Goal: Task Accomplishment & Management: Use online tool/utility

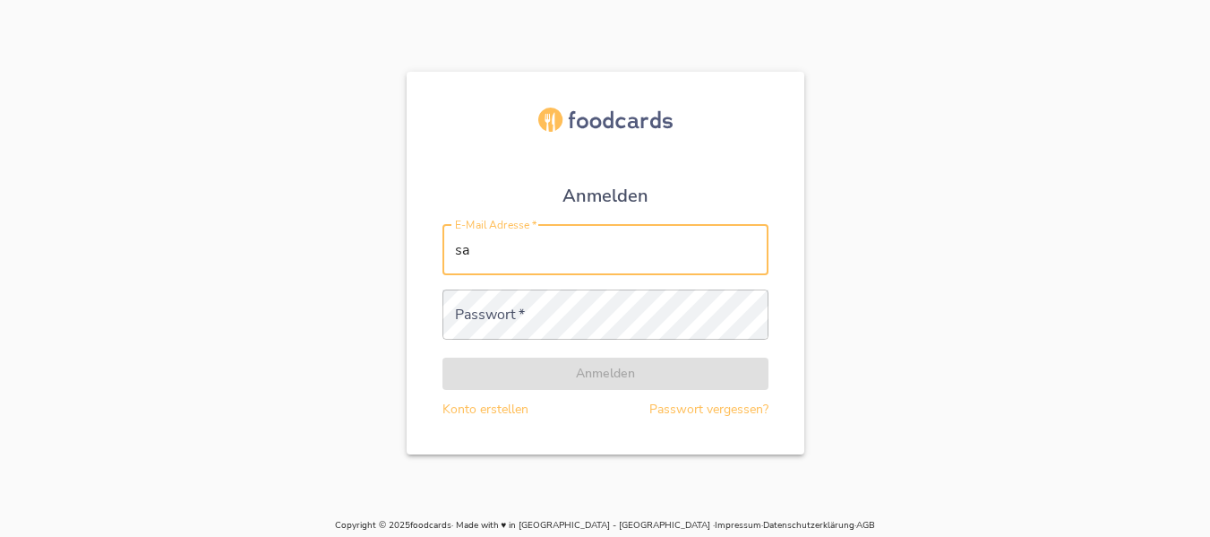
type input "[PERSON_NAME][EMAIL_ADDRESS][DOMAIN_NAME]"
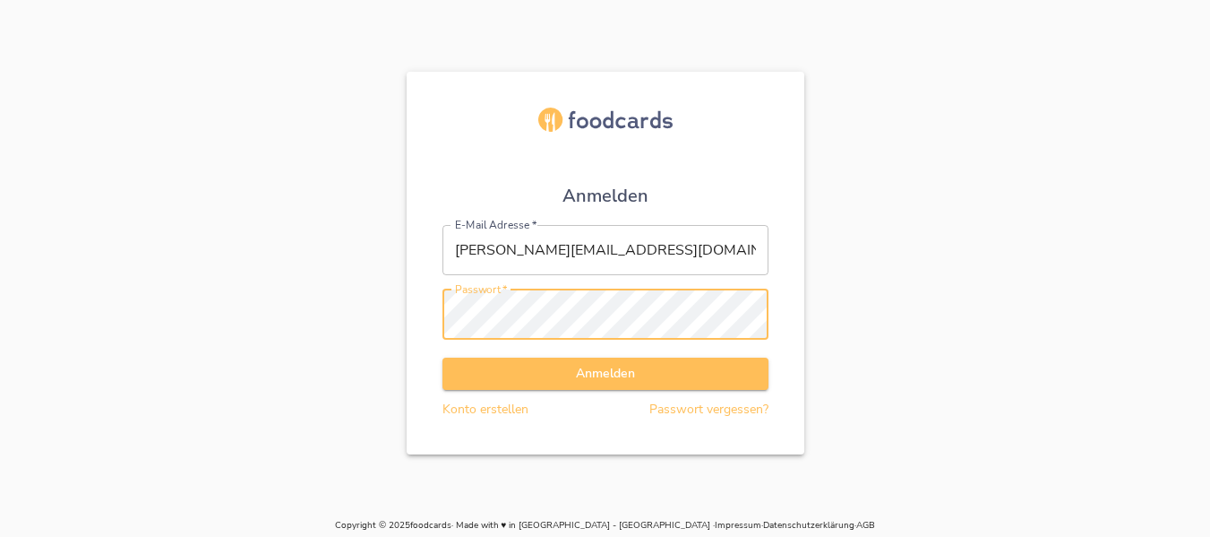
click at [443, 357] on button "Anmelden" at bounding box center [606, 373] width 326 height 33
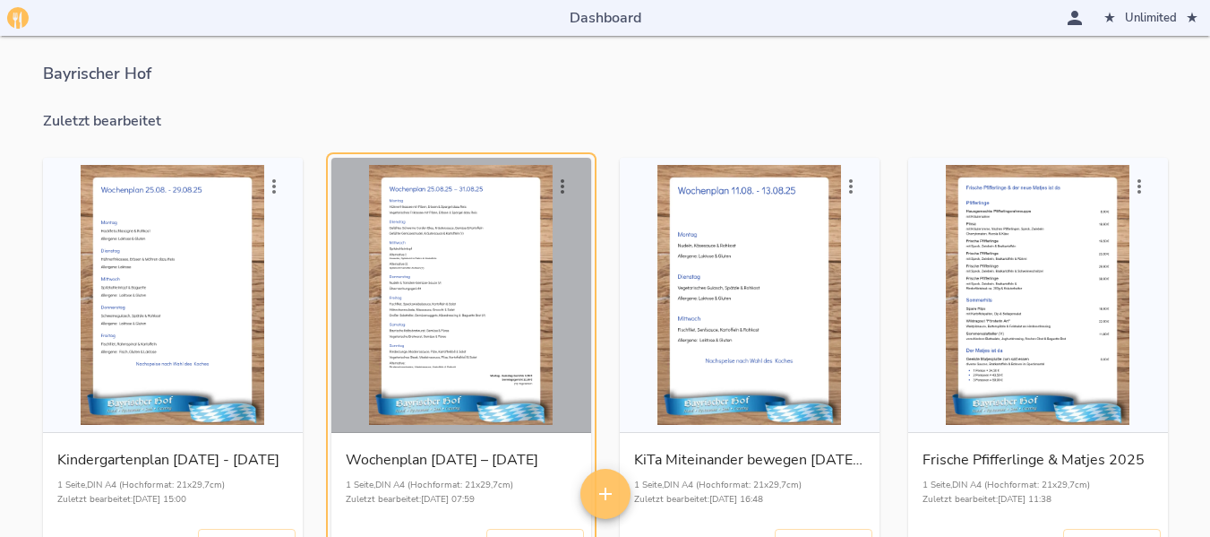
click at [545, 304] on div "button" at bounding box center [461, 295] width 245 height 260
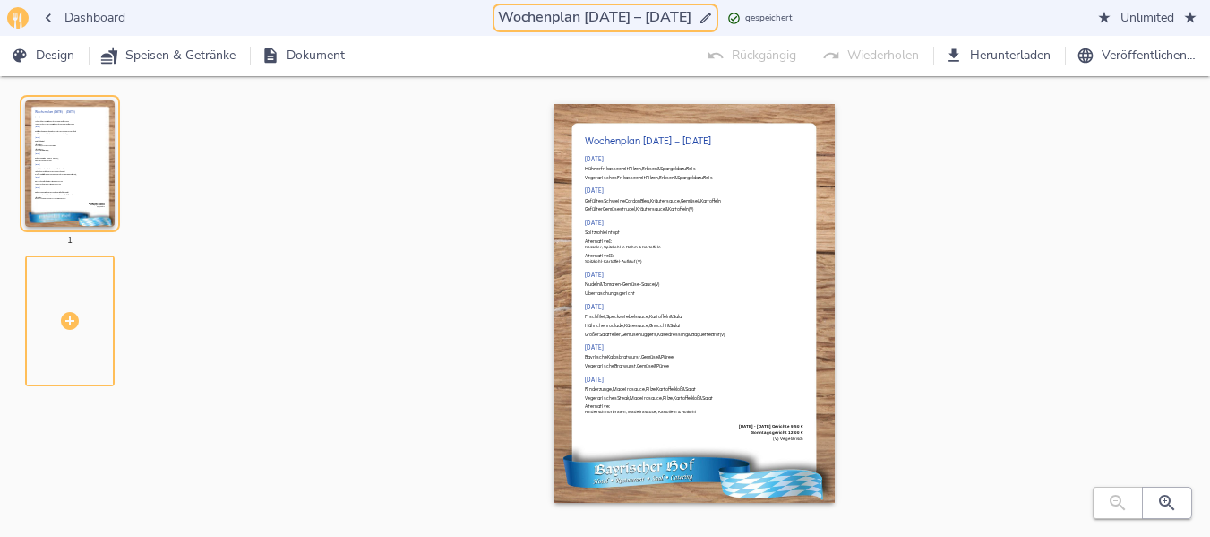
drag, startPoint x: 572, startPoint y: 17, endPoint x: 610, endPoint y: 20, distance: 37.7
click at [610, 20] on input "Wochenplan [DATE] – [DATE]" at bounding box center [594, 17] width 201 height 24
type input "Wochenplan [DATE] – [DATE]"
click at [1173, 494] on icon "button" at bounding box center [1166, 502] width 21 height 21
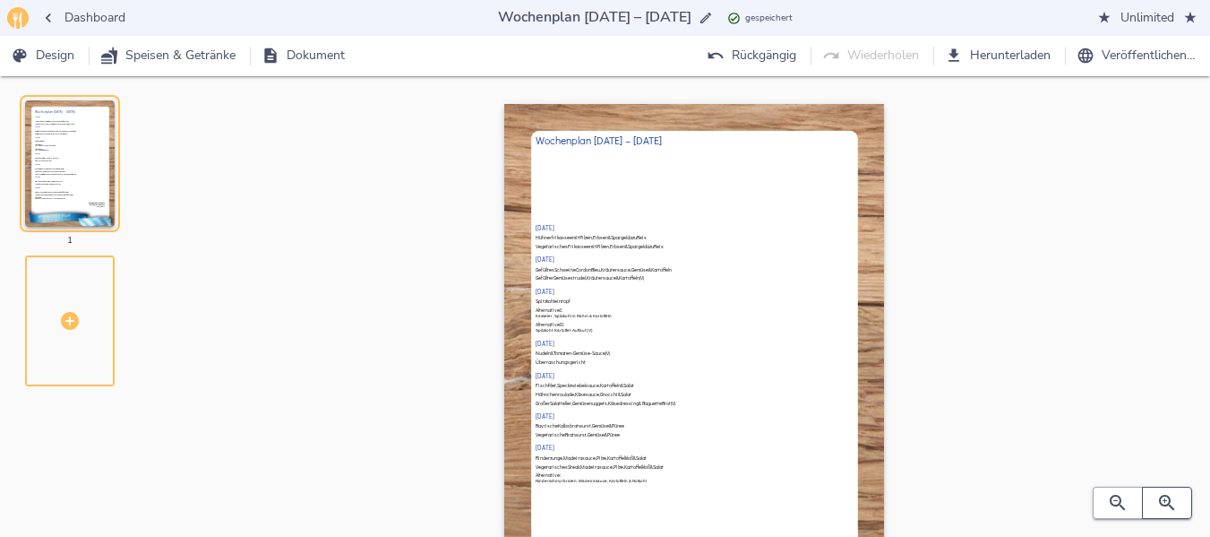
click at [1173, 494] on icon "button" at bounding box center [1166, 502] width 21 height 21
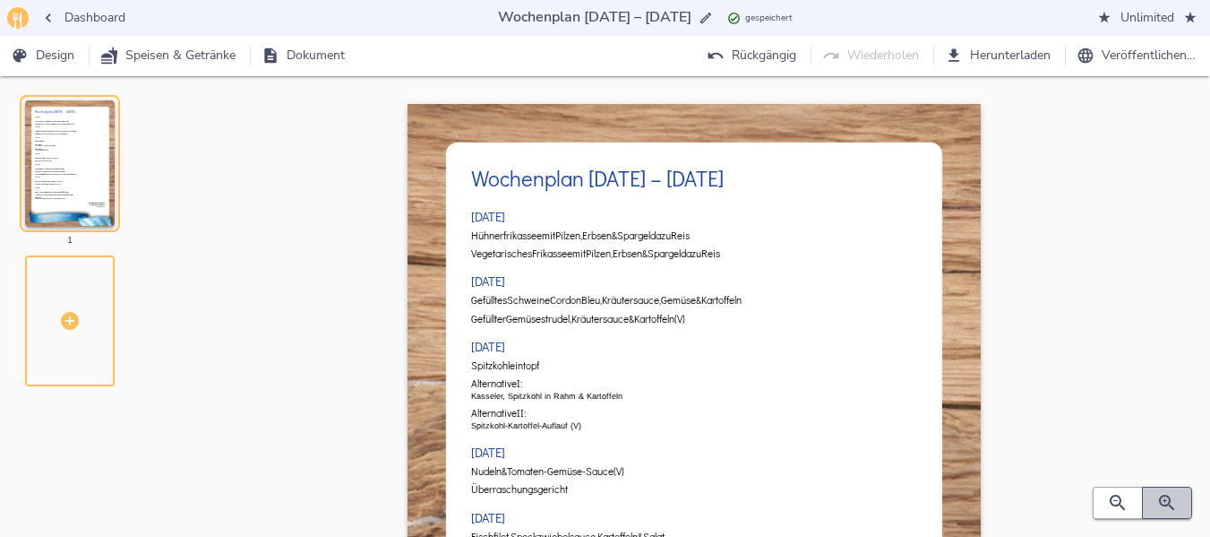
click at [1173, 494] on icon "button" at bounding box center [1166, 502] width 21 height 21
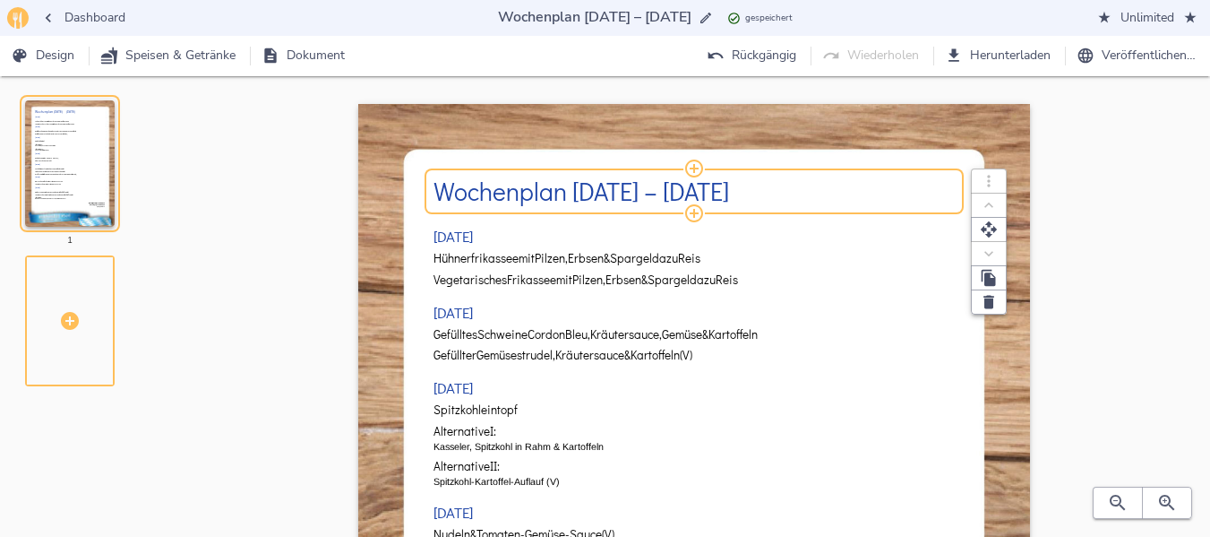
click at [577, 192] on h2 "Wochenplan [DATE] – [DATE]" at bounding box center [695, 191] width 522 height 28
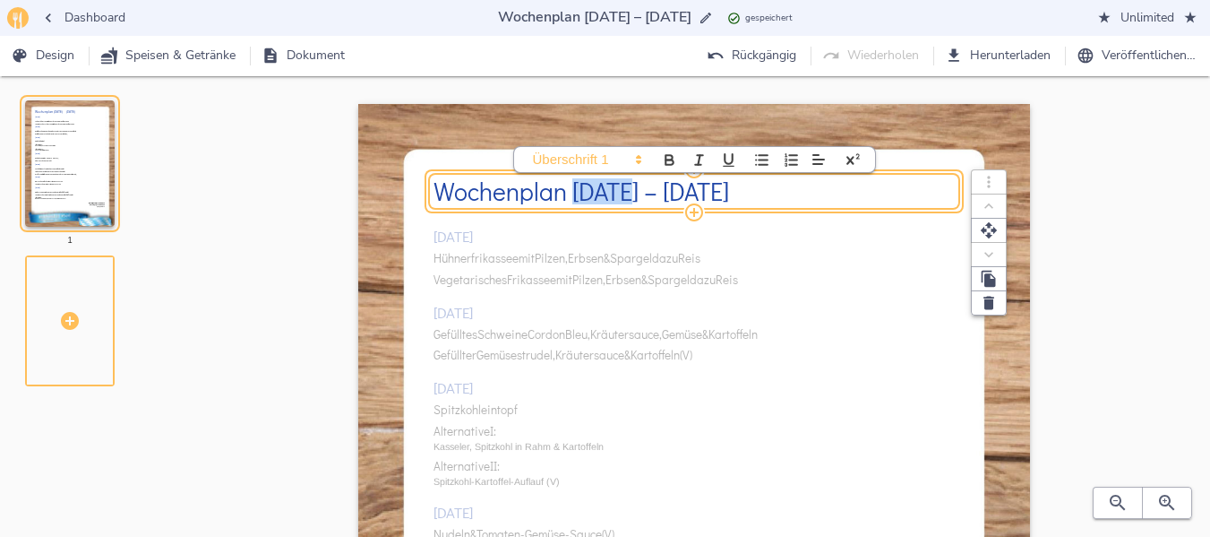
drag, startPoint x: 577, startPoint y: 191, endPoint x: 628, endPoint y: 193, distance: 51.1
click at [628, 193] on h2 "Wochenplan [DATE] – [DATE]" at bounding box center [695, 191] width 522 height 28
click at [603, 257] on div "[DATE] Hühnerfrikassee mit Pilzen, Erbsen & Spargel dazu Reis Vegetarisches Fri…" at bounding box center [695, 536] width 522 height 647
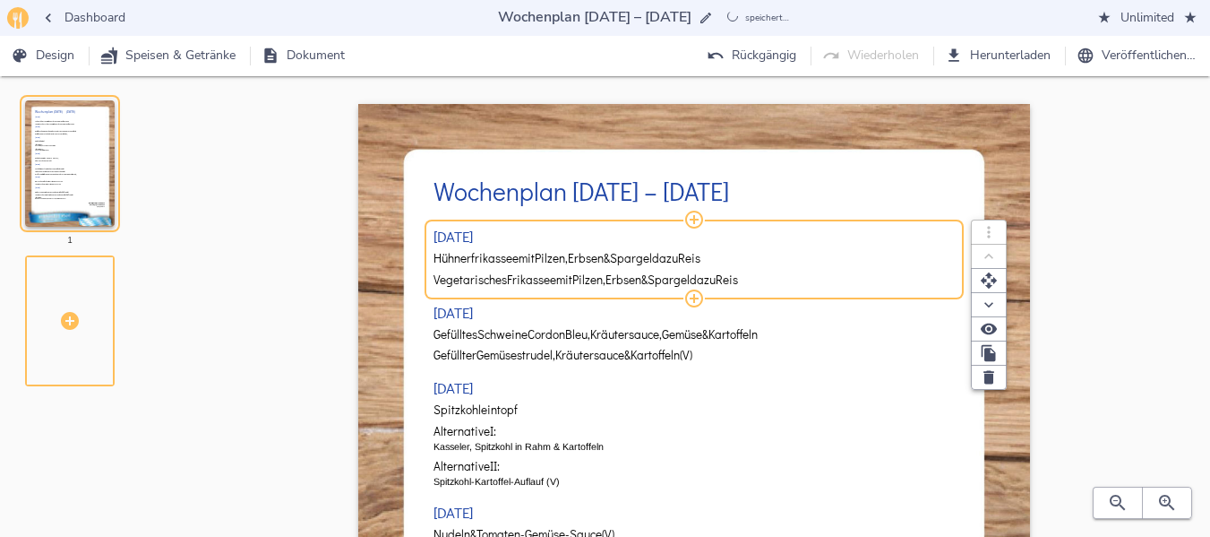
click at [603, 257] on span "Erbsen" at bounding box center [586, 258] width 36 height 13
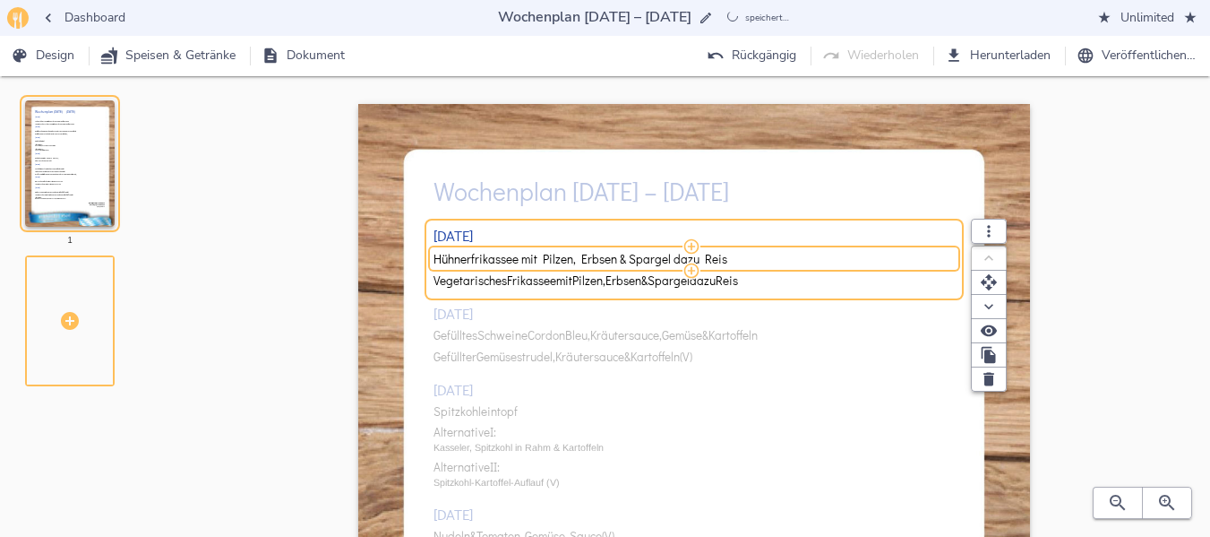
click at [603, 257] on input "Hühnerfrikassee mit Pilzen, Erbsen & Spargel dazu Reis" at bounding box center [692, 259] width 516 height 16
drag, startPoint x: 606, startPoint y: 258, endPoint x: 967, endPoint y: 249, distance: 361.1
click at [956, 251] on div "Hackfleischbällchen, Tomatensauce, Blattspinat & Schupfnudeln ( ) Vegetarische …" at bounding box center [695, 258] width 522 height 15
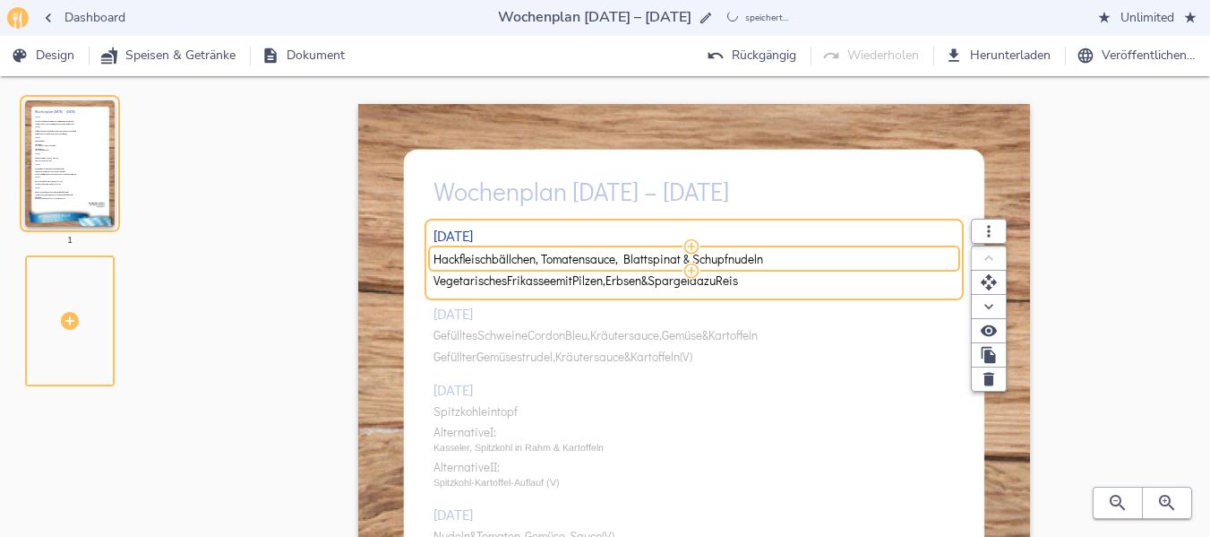
type input "Hackfleischbällchen, Tomatensauce, Blattspinat & Schupfnudeln"
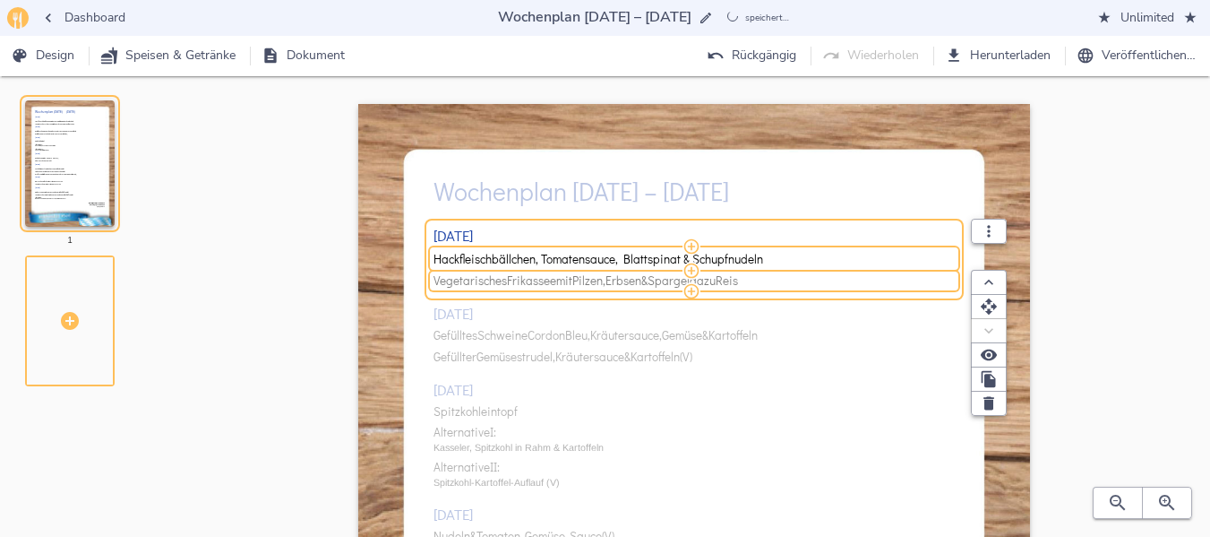
click at [548, 280] on span "Frikassee" at bounding box center [531, 280] width 49 height 13
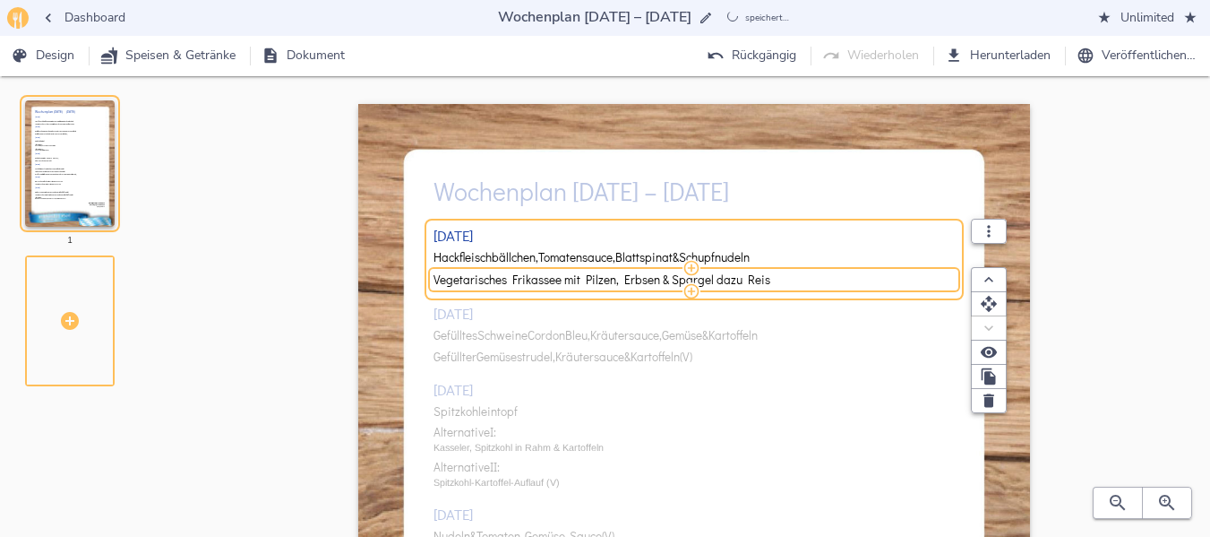
click at [548, 280] on input "Vegetarisches Frikassee mit Pilzen, Erbsen & Spargel dazu Reis" at bounding box center [692, 279] width 516 height 16
type input "Vegetarische Bällchen, Tomatensauce, Blattspinat & Schupfnudeln"
click at [549, 338] on div "[DATE] Hackfleischbällchen, Tomatensauce, Blattspinat & Schupfnudeln Vegetarisc…" at bounding box center [695, 536] width 522 height 647
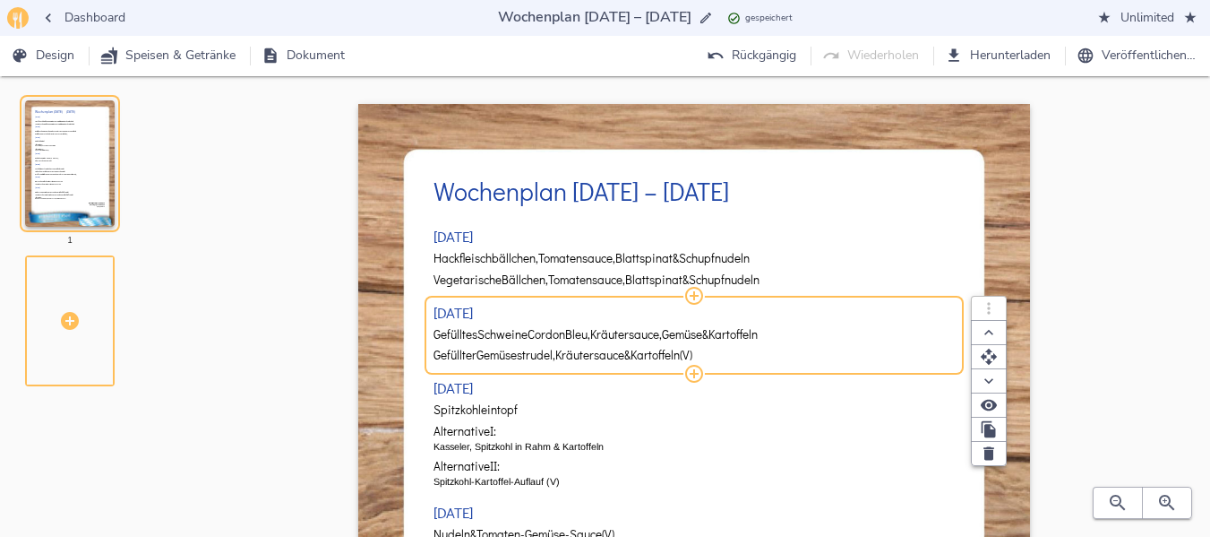
click at [549, 338] on span "Cordon" at bounding box center [547, 334] width 38 height 13
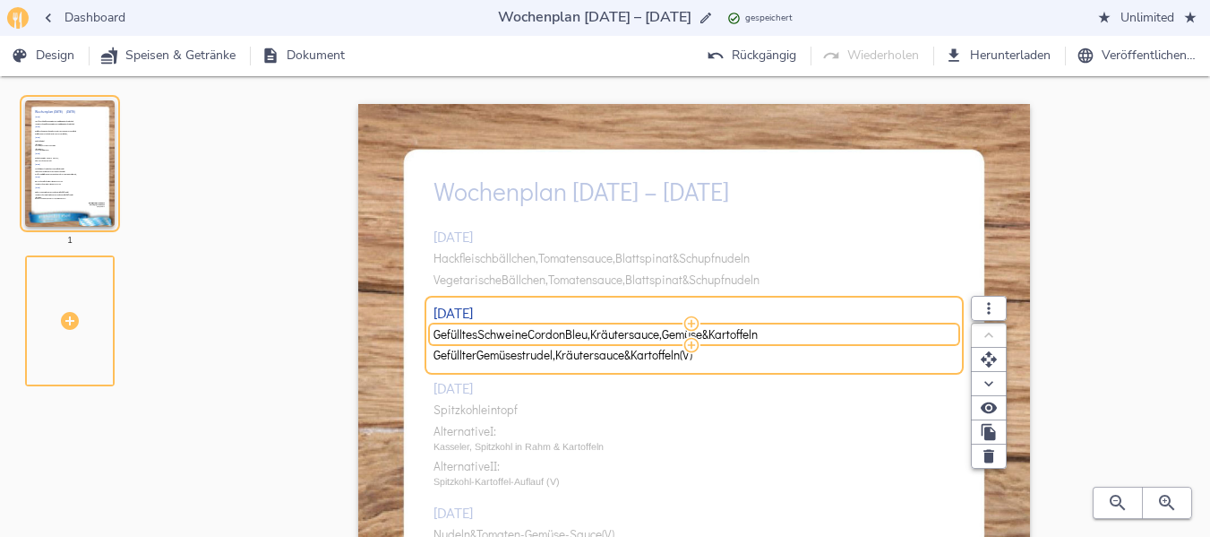
click at [549, 338] on span "Cordon" at bounding box center [547, 334] width 38 height 13
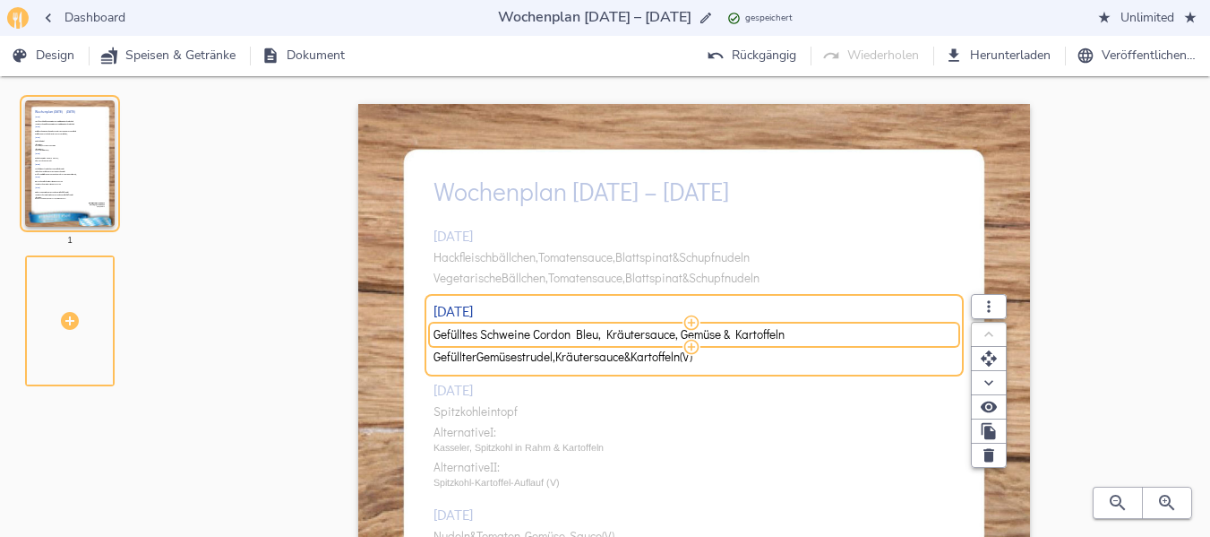
click at [549, 338] on input "Gefülltes Schweine Cordon Bleu, Kräutersauce, Gemüse & Kartoffeln" at bounding box center [692, 334] width 516 height 16
type input "Nudeltaschen, Pfifferlingfüllung, Kräutersauce & Salat (V)"
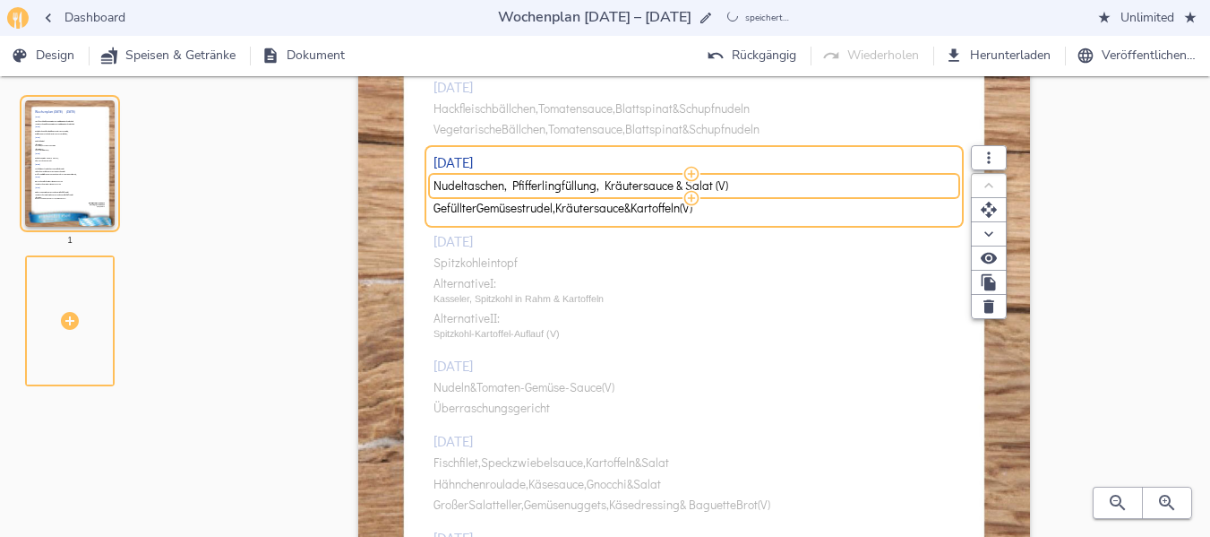
scroll to position [150, 0]
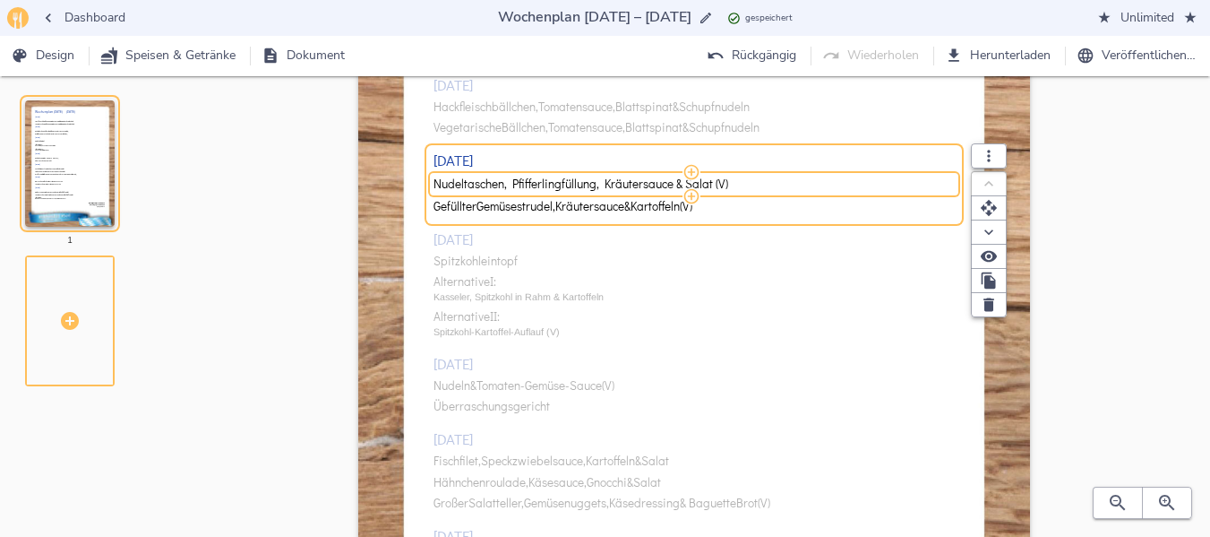
click at [534, 408] on div "[DATE] Hackfleischbällchen, Tomatensauce, Blattspinat & Schupfnudeln Vegetarisc…" at bounding box center [695, 386] width 522 height 647
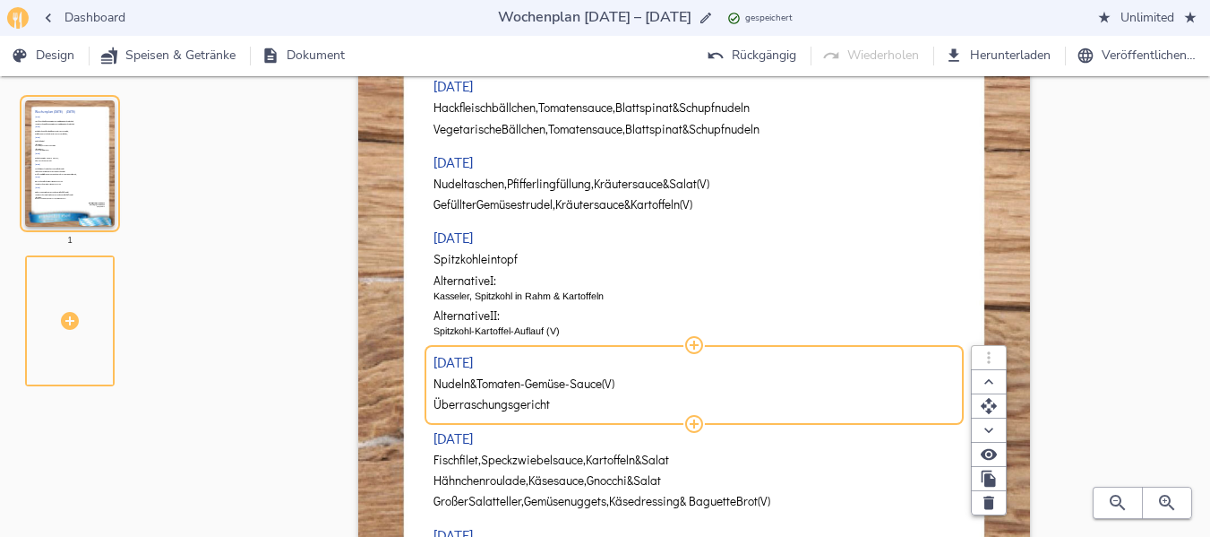
click at [533, 406] on span "Überraschungsgericht" at bounding box center [492, 404] width 116 height 13
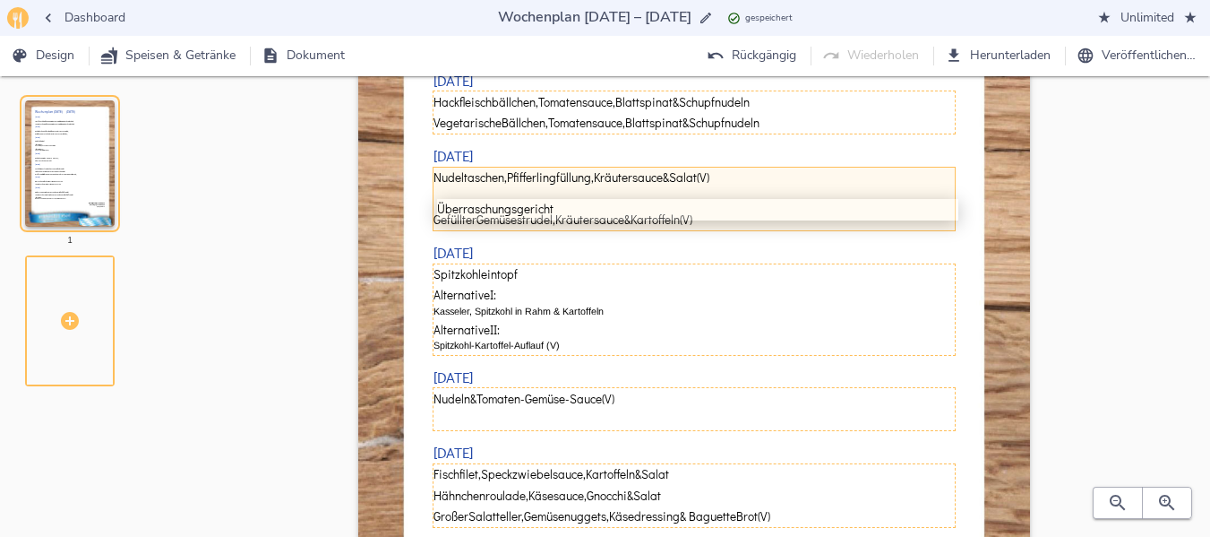
drag, startPoint x: 533, startPoint y: 406, endPoint x: 538, endPoint y: 206, distance: 199.8
click at [538, 206] on div "[DATE] Hackfleischbällchen, Tomatensauce, Blattspinat & Schupfnudeln Vegetarisc…" at bounding box center [695, 390] width 522 height 655
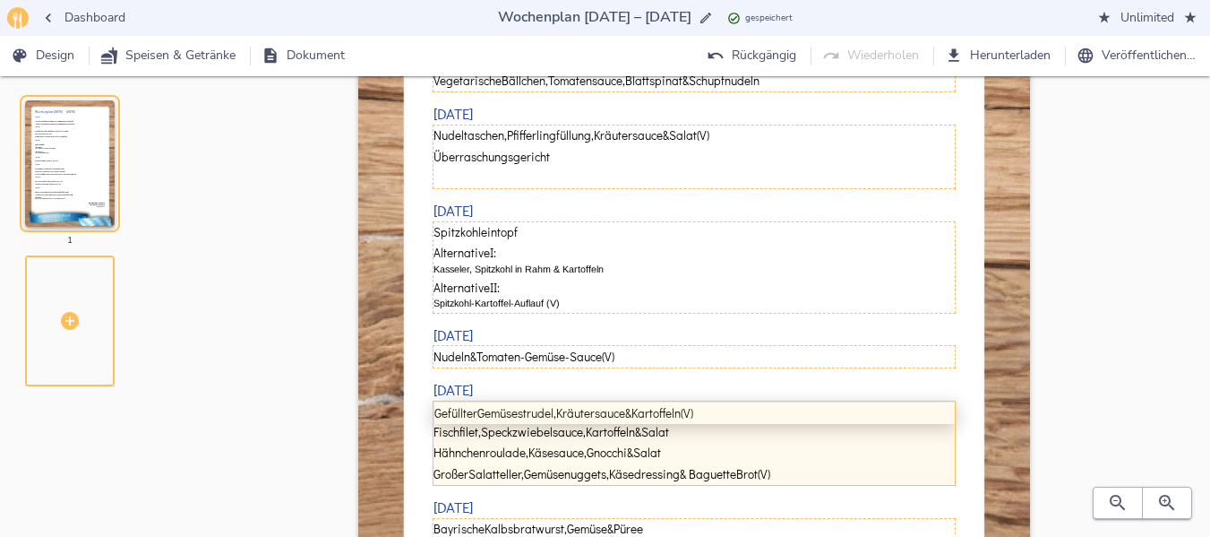
scroll to position [198, 0]
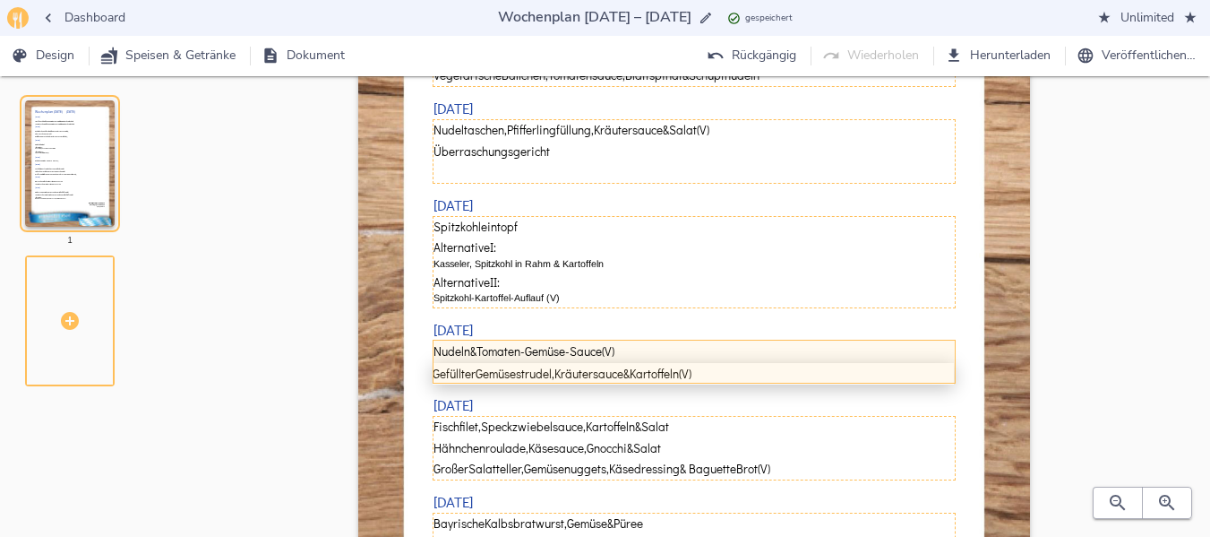
drag, startPoint x: 535, startPoint y: 221, endPoint x: 534, endPoint y: 374, distance: 153.2
click at [534, 374] on div "[DATE] Hackfleischbällchen, Tomatensauce, Blattspinat & Schupfnudeln Vegetarisc…" at bounding box center [695, 342] width 522 height 655
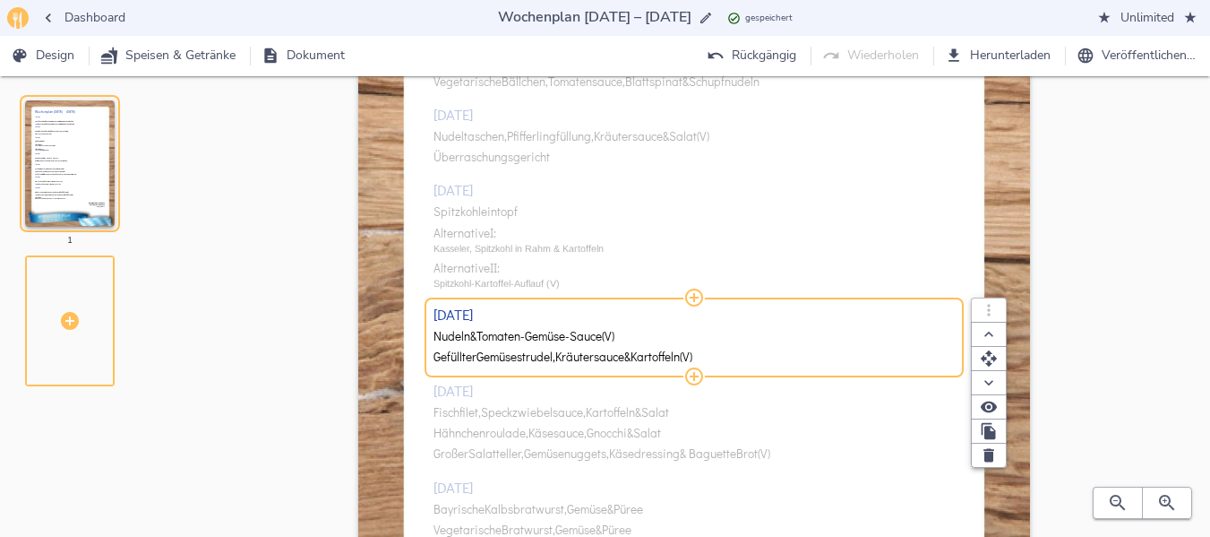
click at [495, 213] on div "[DATE] Hackfleischbällchen, Tomatensauce, Blattspinat & Schupfnudeln Vegetarisc…" at bounding box center [695, 338] width 522 height 647
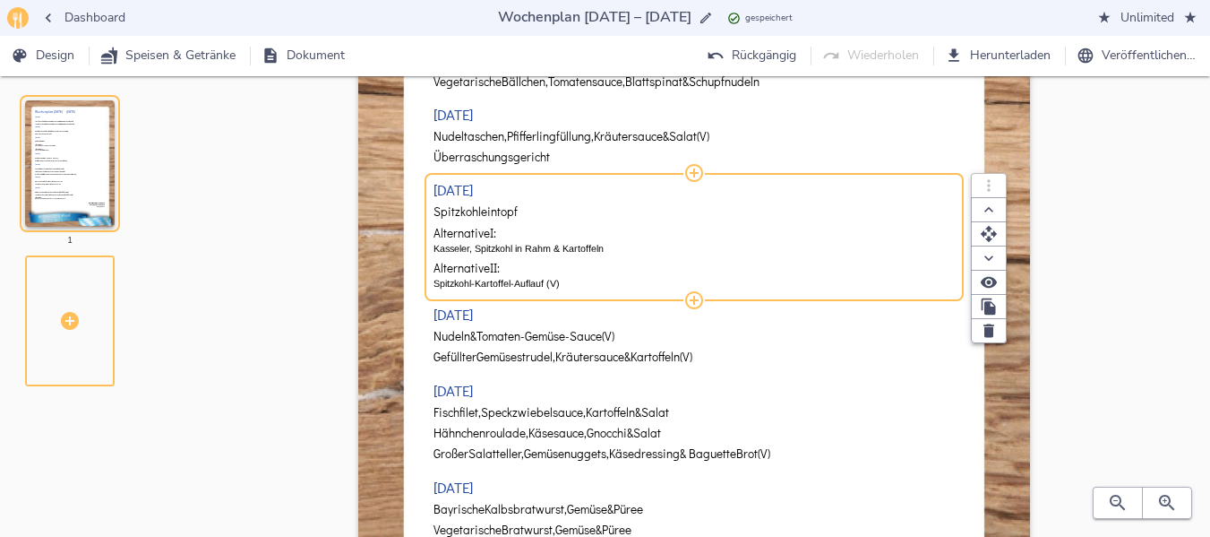
click at [495, 213] on span "Spitzkohleintopf" at bounding box center [476, 211] width 84 height 13
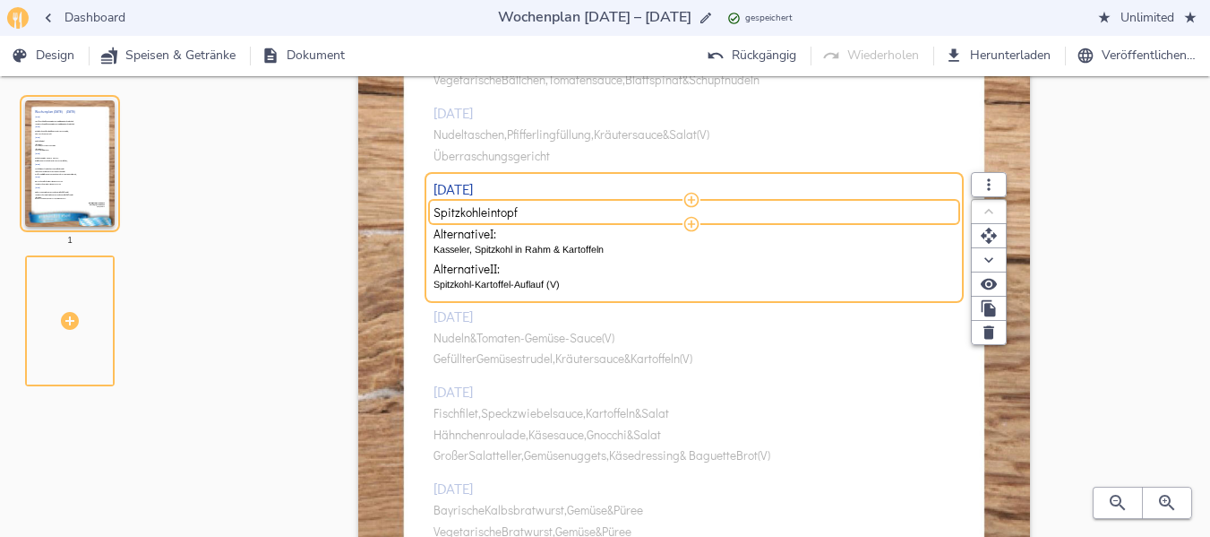
click at [495, 213] on input "Spitzkohleintopf" at bounding box center [692, 212] width 516 height 16
type input "Gyrossuppe"
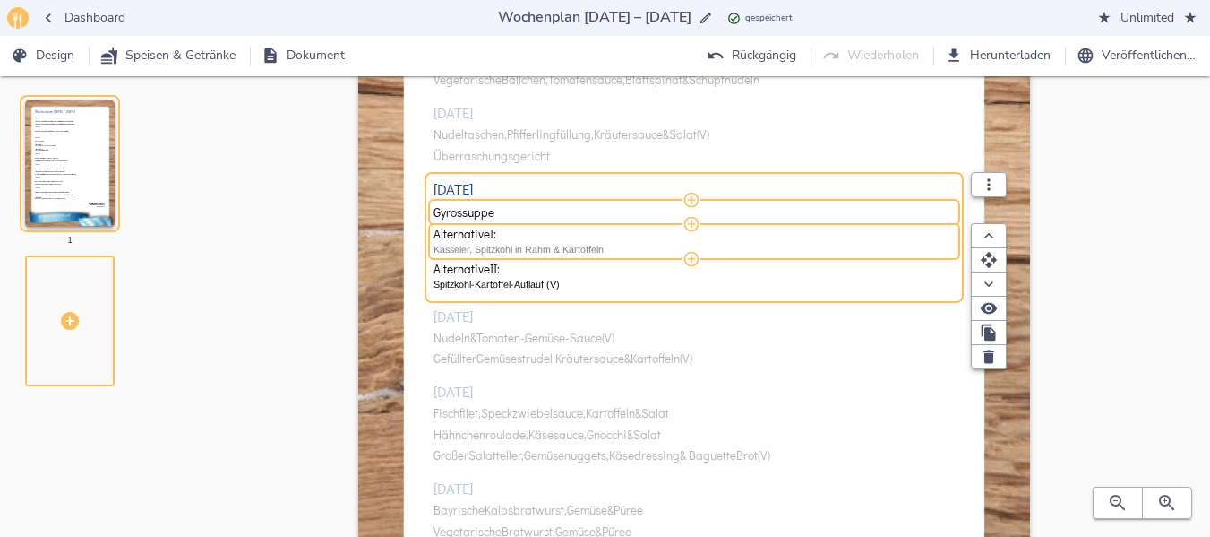
click at [543, 245] on p "Kasseler, Spitzkohl in Rahm & Kartoffeln" at bounding box center [695, 249] width 522 height 14
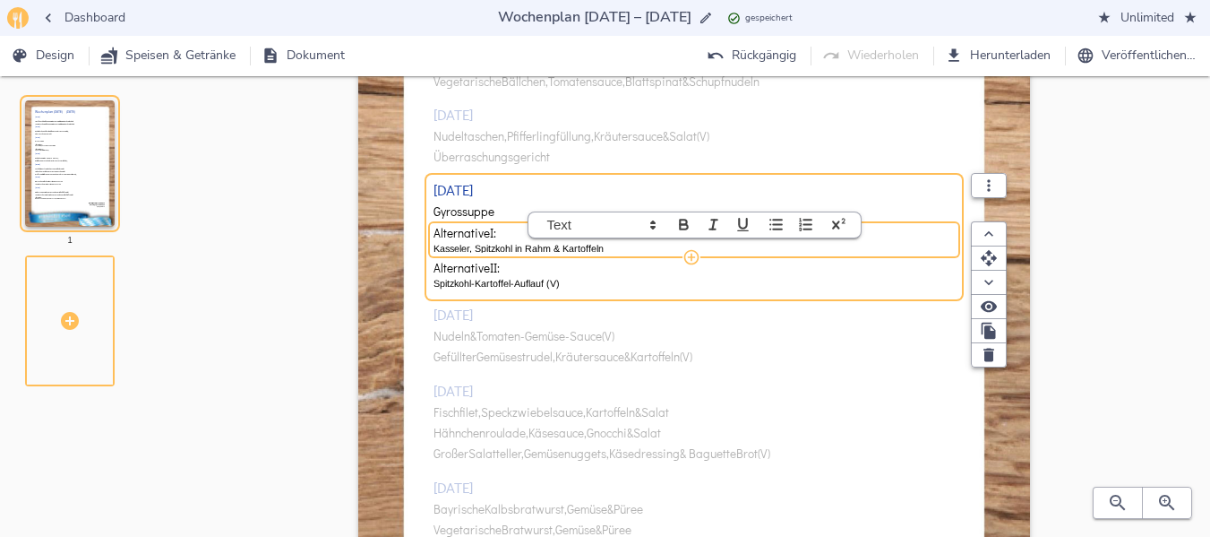
click at [543, 245] on p "Kasseler, Spitzkohl in Rahm & Kartoffeln" at bounding box center [695, 248] width 522 height 14
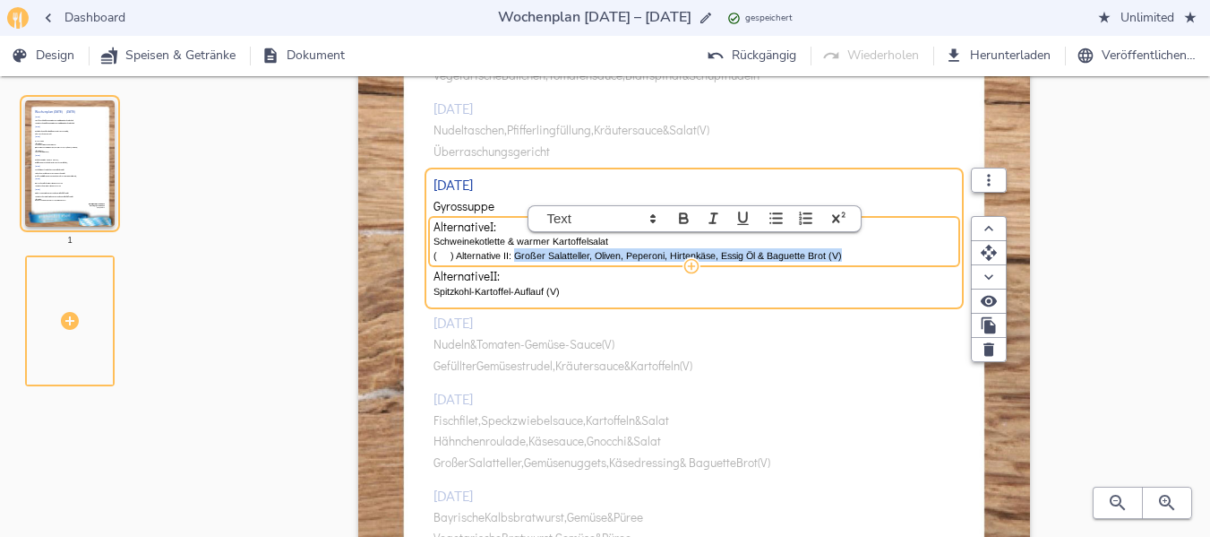
drag, startPoint x: 513, startPoint y: 255, endPoint x: 879, endPoint y: 250, distance: 365.5
click at [879, 250] on p "( ) Alternative II: Großer Salatteller, Oliven, Peperoni, Hirtenkäse, Essig Öl …" at bounding box center [695, 255] width 522 height 14
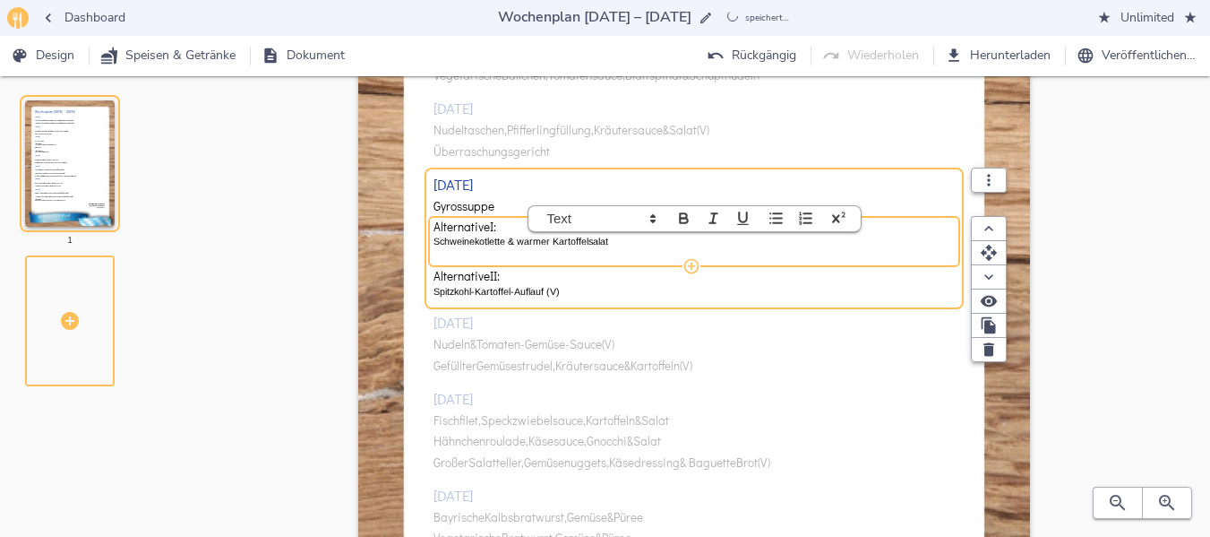
scroll to position [0, 0]
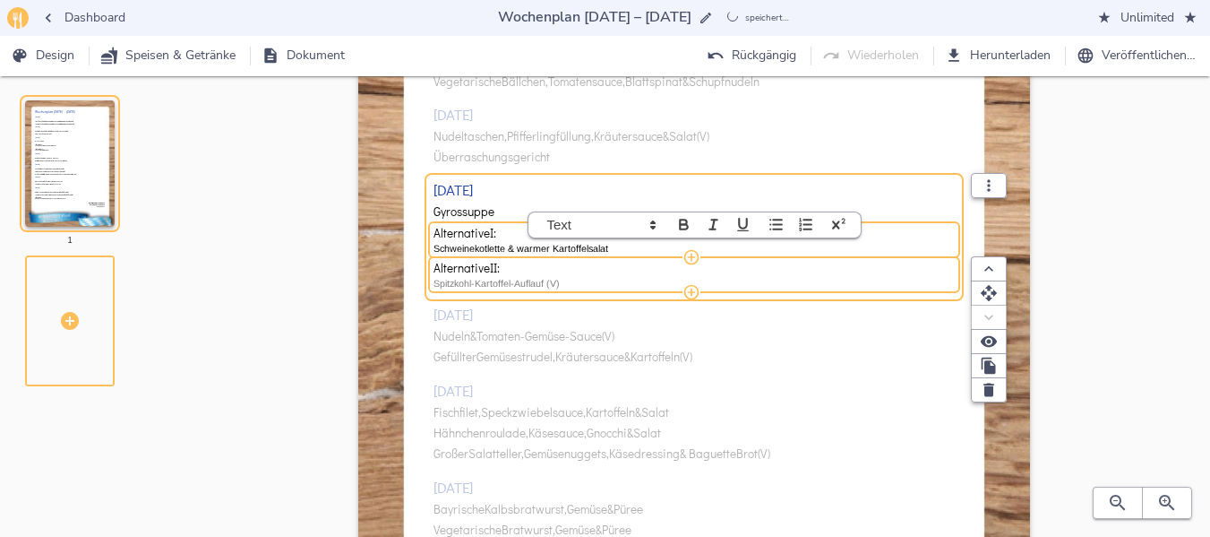
click at [505, 287] on p "Spitzkohl-Kartoffel-Auflauf (V)" at bounding box center [695, 283] width 522 height 14
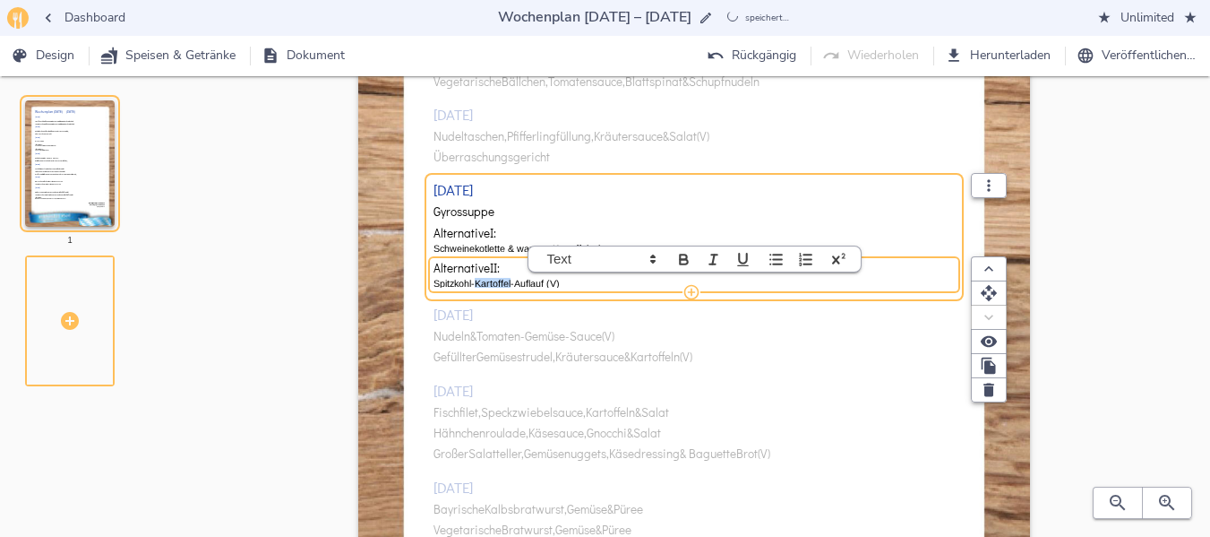
click at [505, 287] on p "Spitzkohl-Kartoffel-Auflauf (V)" at bounding box center [695, 283] width 522 height 14
click at [498, 334] on div "[DATE] Hackfleischbällchen, Tomatensauce, Blattspinat & Schupfnudeln Vegetarisc…" at bounding box center [695, 338] width 522 height 647
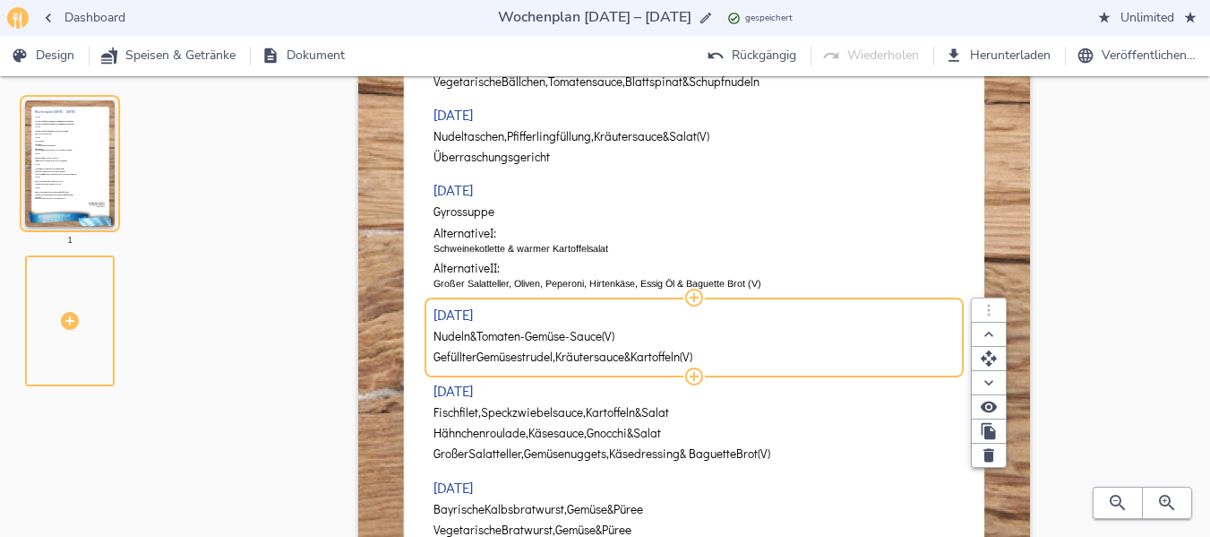
click at [498, 334] on span "Tomaten-Gemüse-Sauce" at bounding box center [539, 336] width 125 height 13
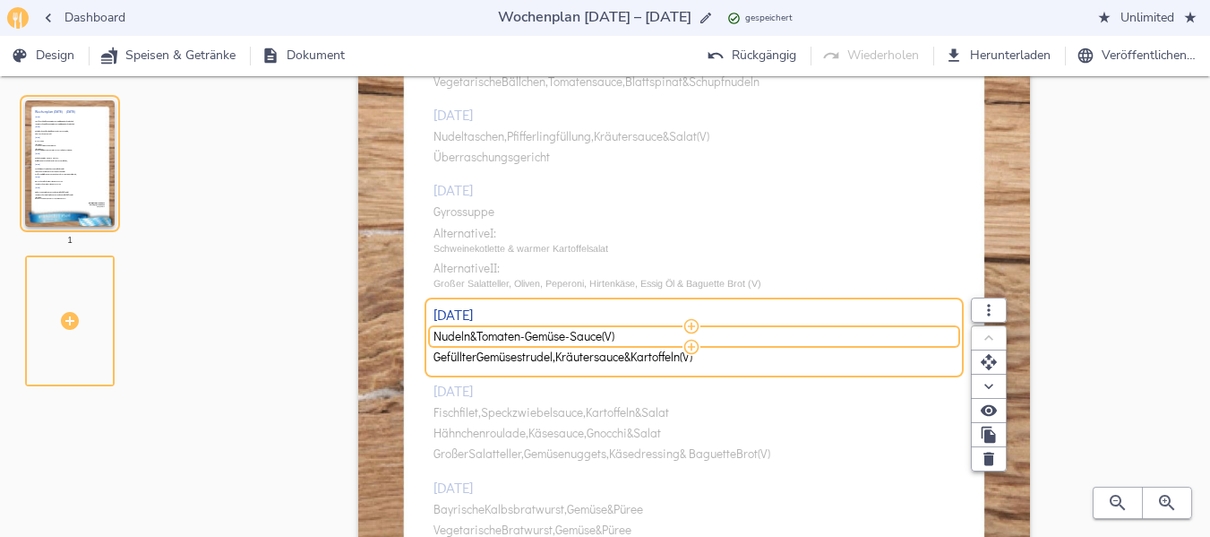
click at [498, 334] on span "Tomaten-Gemüse-Sauce" at bounding box center [539, 336] width 125 height 13
click at [498, 334] on input "Nudeln & Tomaten-Gemüse-Sauce (V)" at bounding box center [692, 336] width 516 height 16
type input "Kasseler, Rosenkohl in Rahm & Kartoffeln ( ) Rosenkohl-Kartoffel-Auflauf (V)"
drag, startPoint x: 676, startPoint y: 334, endPoint x: 898, endPoint y: 322, distance: 222.5
click at [898, 322] on div "[DATE] Kasseler, Rosenkohl in Rahm & Kartoffeln ( ) Rosenkohl-Kartoffel-Auflauf…" at bounding box center [695, 337] width 522 height 64
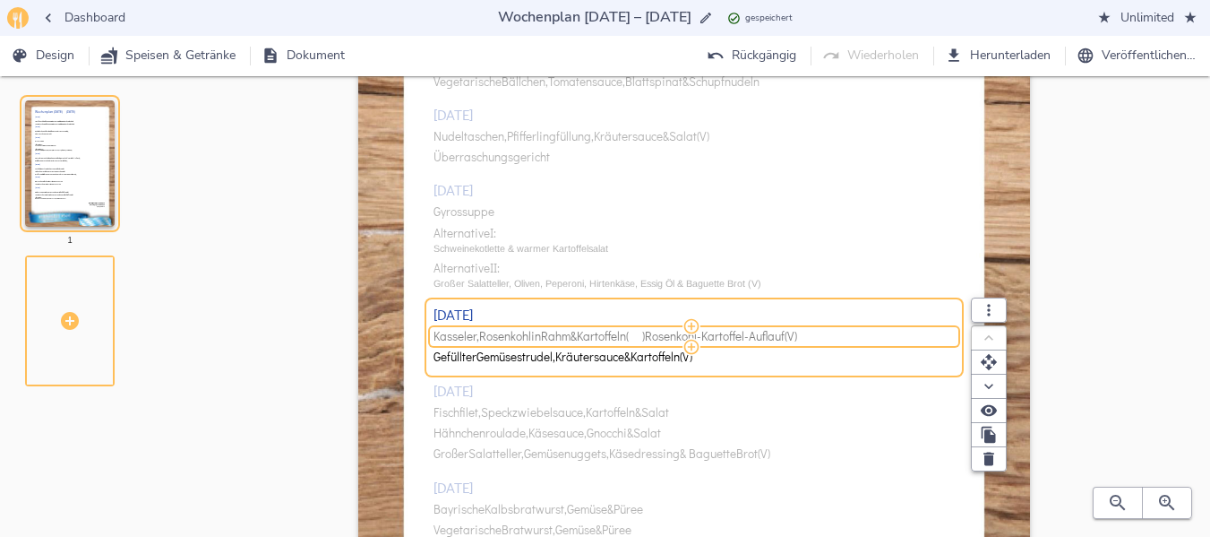
click at [841, 338] on span "Kasseler, Rosenkohl in Rahm & Kartoffeln ( ) Rosenkohl-Kartoffel-Auflauf (V)" at bounding box center [692, 336] width 516 height 13
drag, startPoint x: 841, startPoint y: 338, endPoint x: 678, endPoint y: 331, distance: 163.2
click at [678, 331] on input "Kasseler, Rosenkohl in Rahm & Kartoffeln ( ) Rosenkohl-Kartoffel-Auflauf (V)" at bounding box center [692, 336] width 516 height 16
type input "Kasseler, Rosenkohl in Rahm & Kartoffeln"
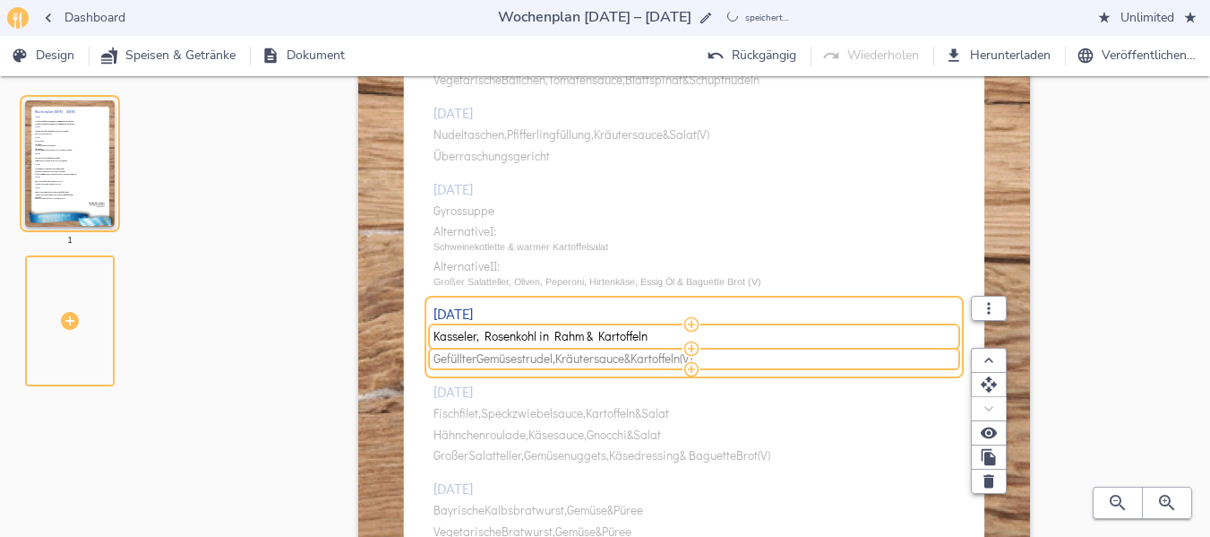
click at [492, 363] on span "Gemüsestrudel," at bounding box center [516, 358] width 79 height 13
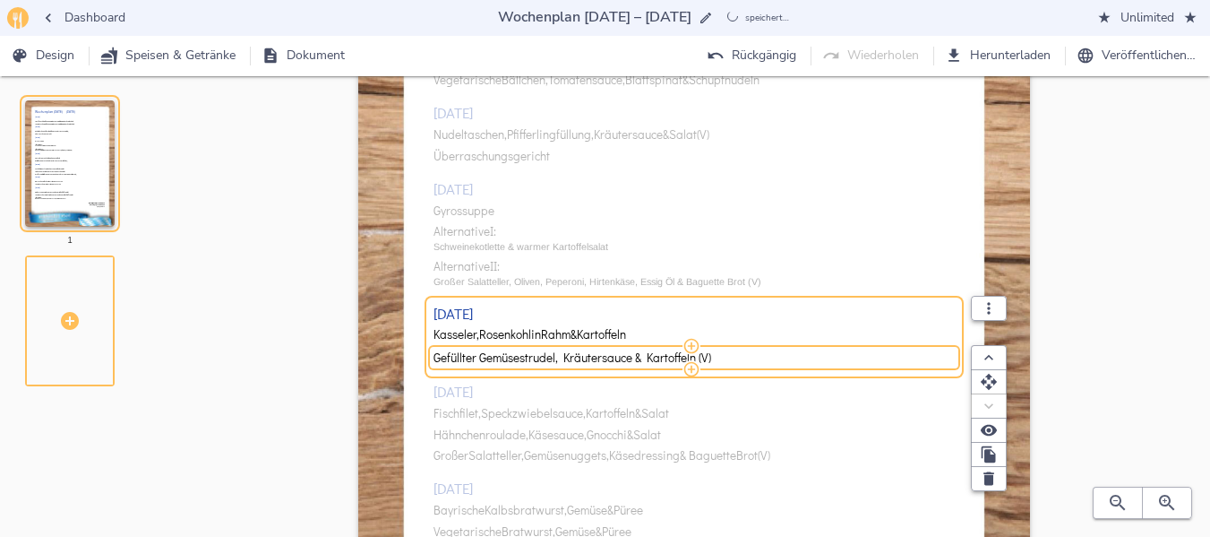
click at [492, 363] on input "Gefüllter Gemüsestrudel, Kräutersauce & Kartoffeln (V)" at bounding box center [692, 357] width 516 height 16
type input "Rosenkohl-Kartoffel-Auflauf (V)"
click at [470, 413] on div "[DATE] Hackfleischbällchen, Tomatensauce, Blattspinat & Schupfnudeln Vegetarisc…" at bounding box center [695, 338] width 522 height 647
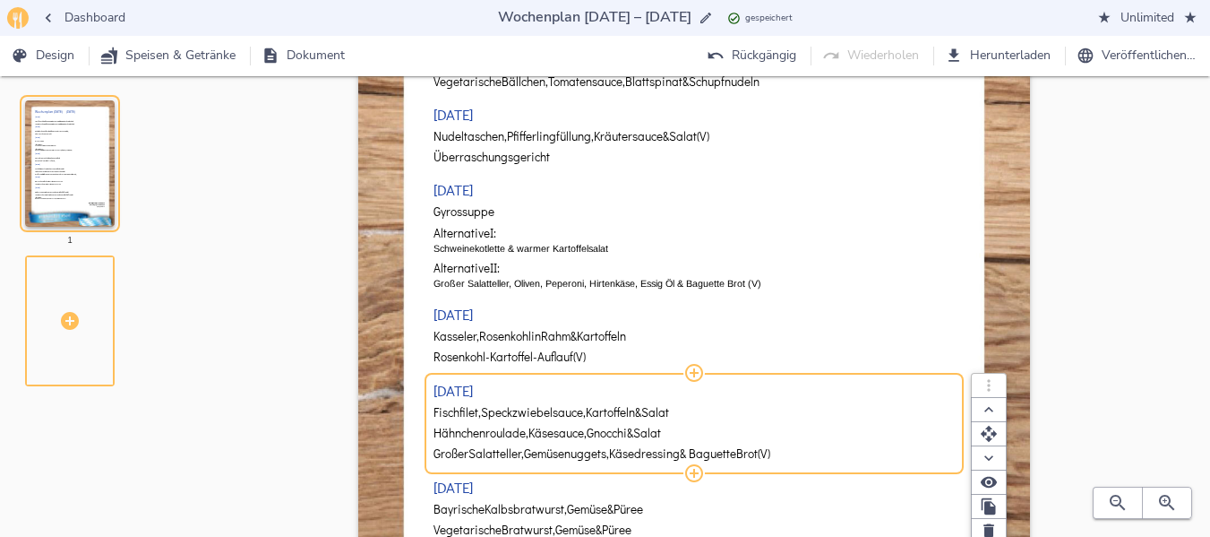
click at [470, 413] on span "Fischfilet," at bounding box center [457, 412] width 47 height 13
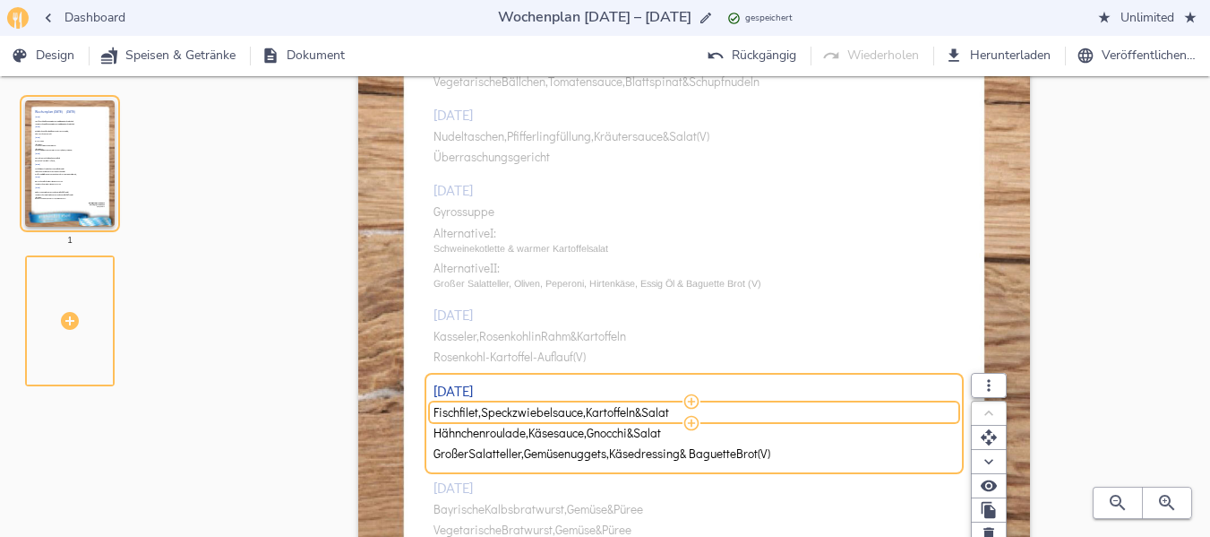
click at [470, 413] on span "Fischfilet," at bounding box center [457, 412] width 47 height 13
click at [470, 413] on input "Fischfilet, Speckzwiebelsauce, Kartoffeln & Salat" at bounding box center [692, 412] width 516 height 16
type input "Fischfilet, Café de Paris Sauce, Kartoffeln & Salat"
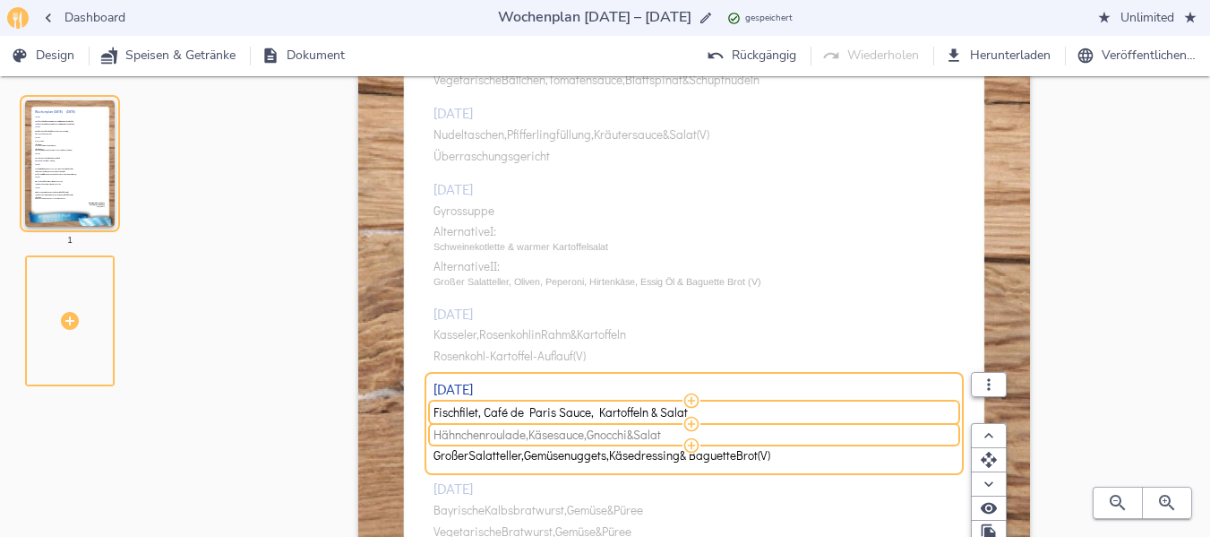
click at [493, 437] on span "Hähnchenroulade," at bounding box center [481, 434] width 95 height 13
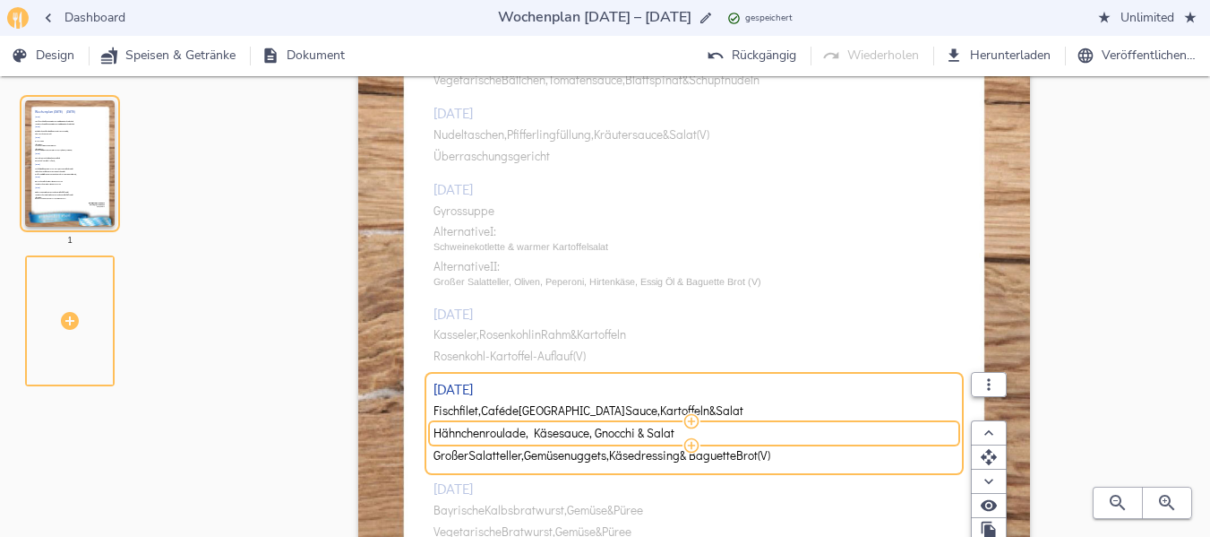
click at [493, 437] on input "Hähnchenroulade, Käsesauce, Gnocchi & Salat" at bounding box center [692, 433] width 516 height 16
type input "Schweinesteak, Café de Paris Sauce, Bohnengemüse & Kartoffel Wedges"
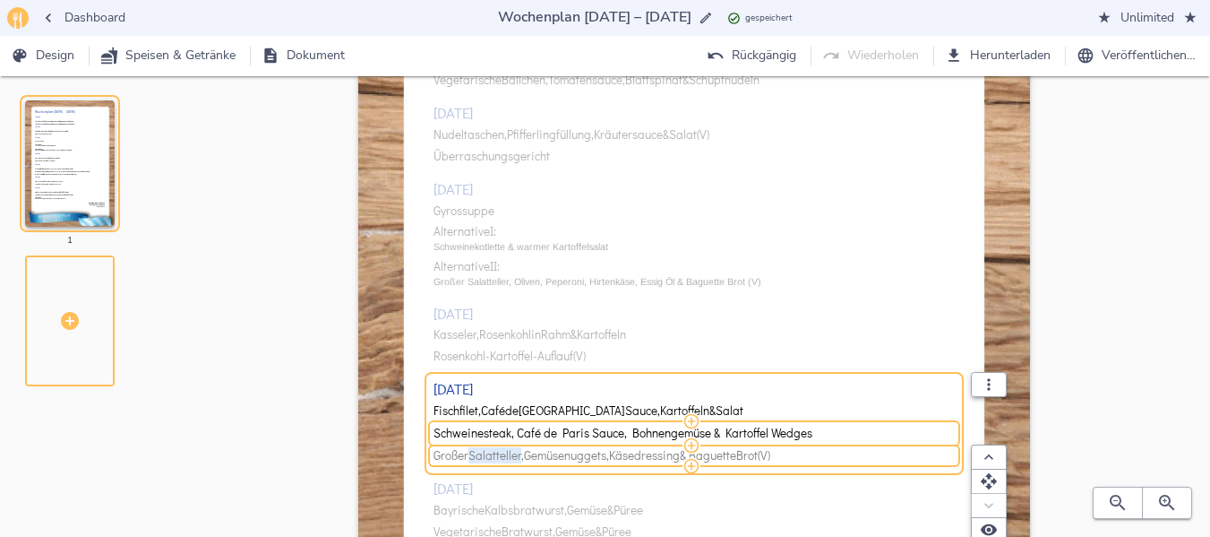
click at [506, 461] on span "Salatteller," at bounding box center [497, 455] width 56 height 13
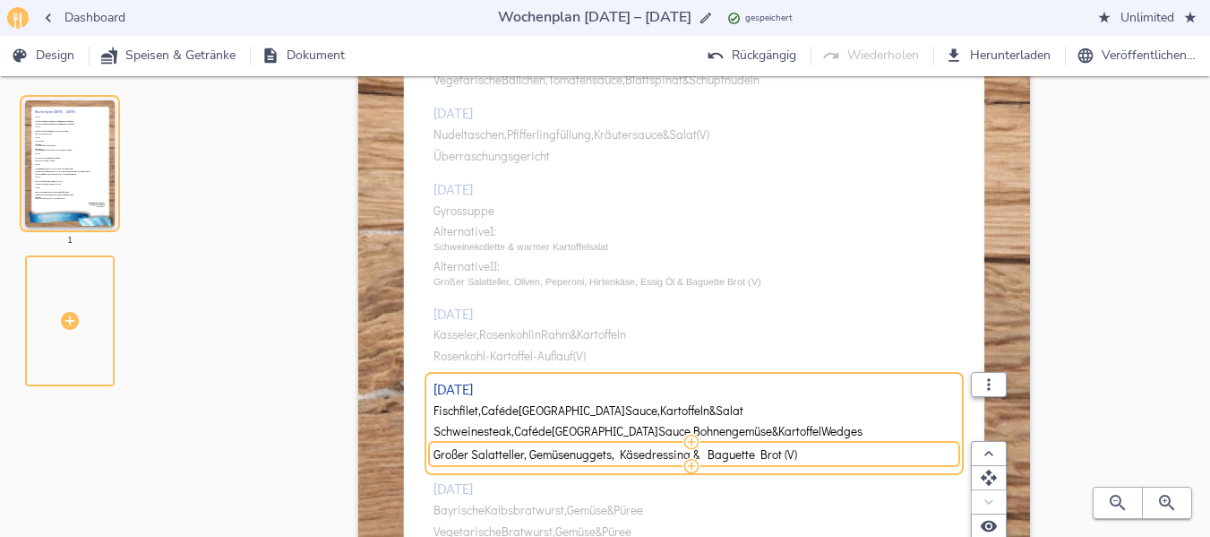
click at [506, 461] on input "Großer Salatteller, Gemüsenuggets, Käsedressing & Baguette Brot (V)" at bounding box center [692, 454] width 516 height 16
type input "Vegetarisches Schnitzel, Café de Paris Sauce, Bohnengemüse & Kartoffel Wedges"
click at [460, 511] on div "[DATE] Hackfleischbällchen, Tomatensauce, Blattspinat & Schupfnudeln Vegetarisc…" at bounding box center [695, 338] width 522 height 647
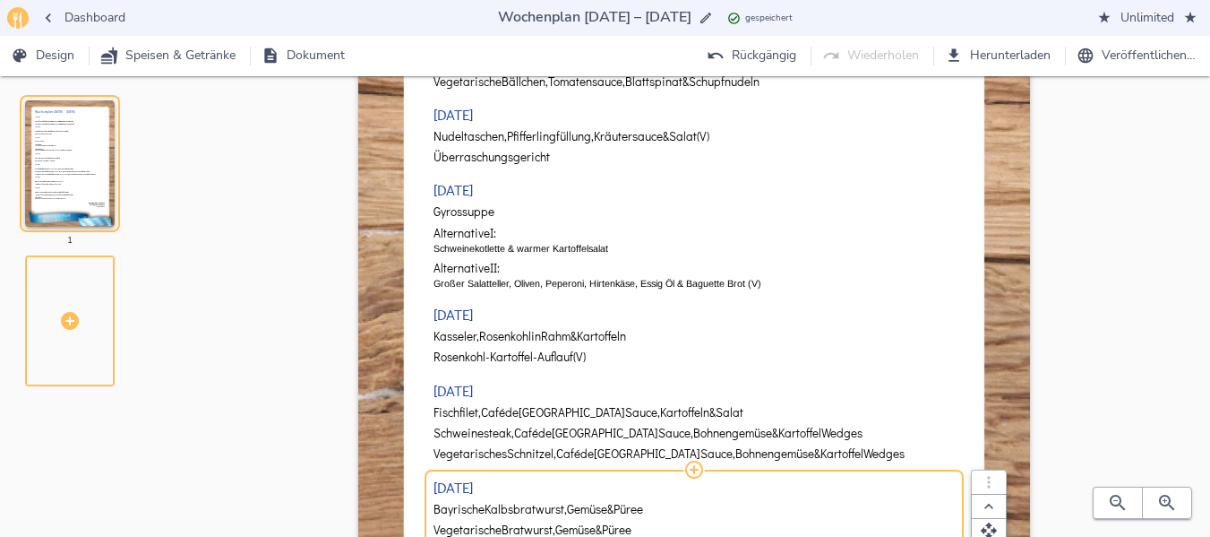
click at [460, 511] on span "Bayrische" at bounding box center [459, 509] width 51 height 13
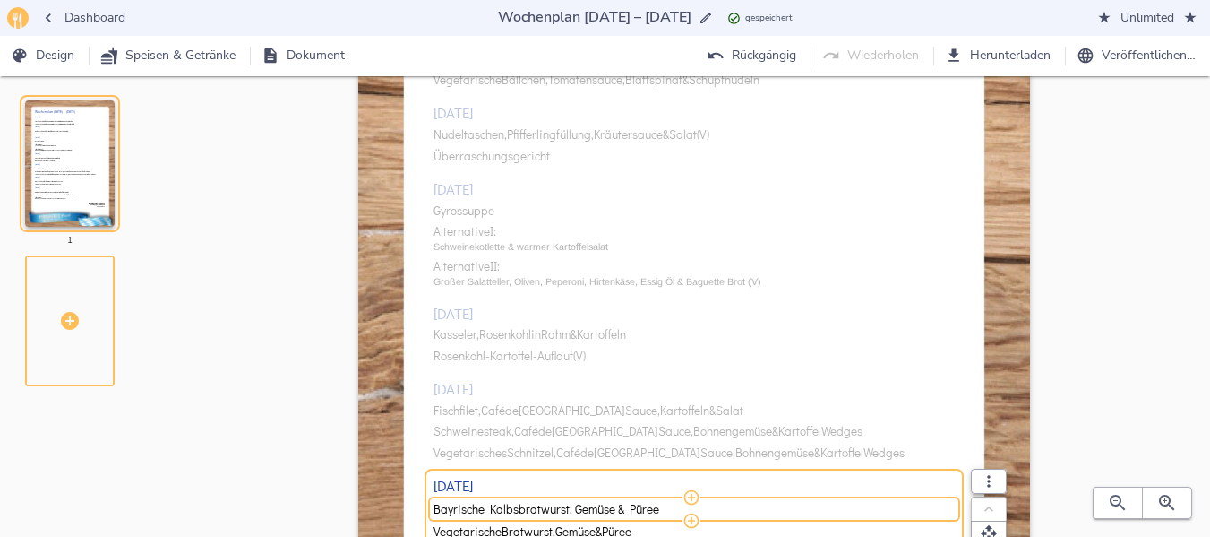
click at [460, 511] on input "Bayrische Kalbsbratwurst, Gemüse & Püree" at bounding box center [692, 509] width 516 height 16
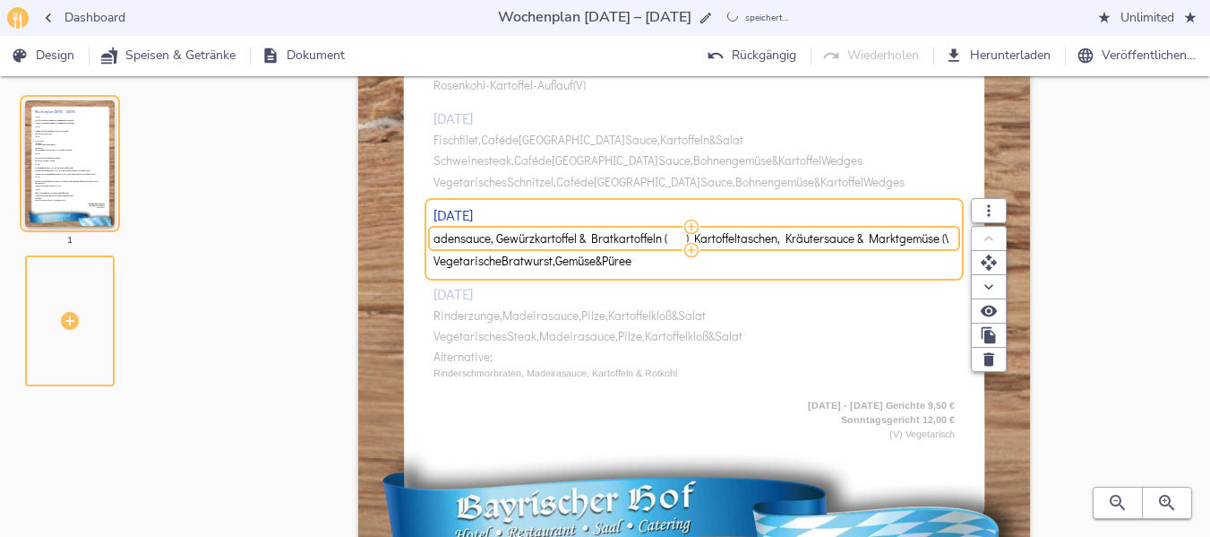
scroll to position [470, 0]
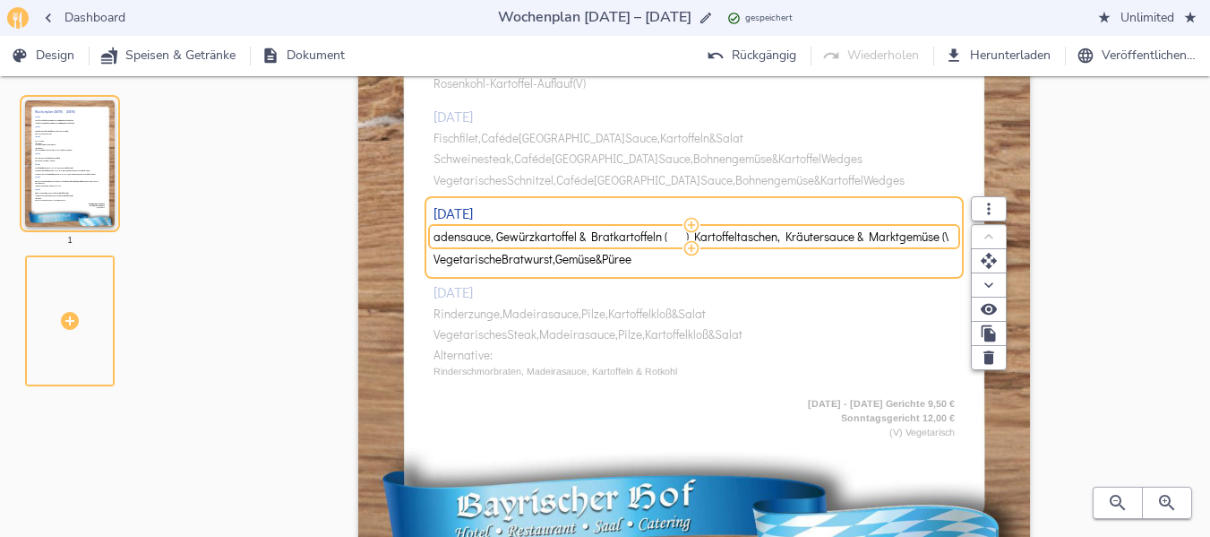
drag, startPoint x: 686, startPoint y: 238, endPoint x: 1019, endPoint y: 231, distance: 333.3
click at [1019, 231] on div "Wochenplan [DATE] – [DATE] [DATE] Hackfleischbällchen, Tomatensauce, Blattspina…" at bounding box center [694, 109] width 672 height 950
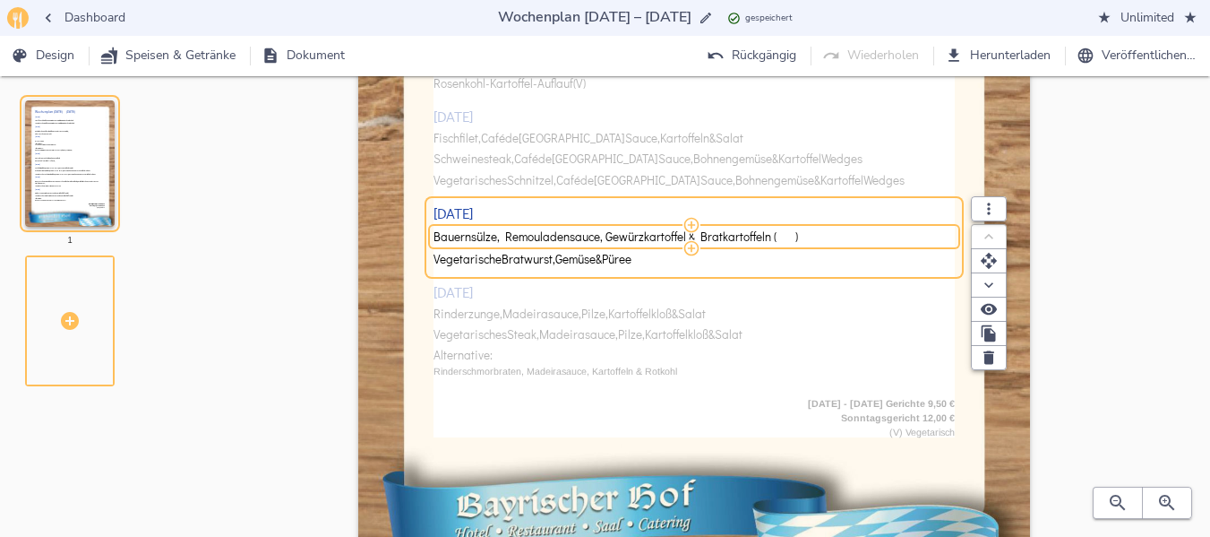
scroll to position [0, 0]
type input "Bauernsülze, Remouladensauce, Gewürzkartoffel & Bratkartoffeln"
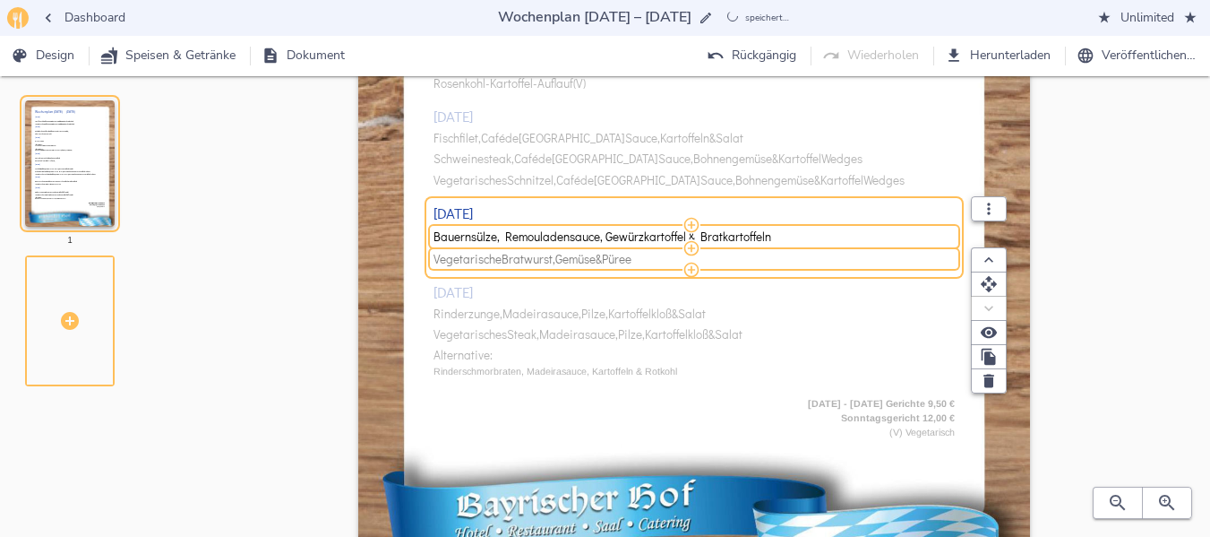
click at [517, 259] on span "Bratwurst," at bounding box center [529, 259] width 54 height 13
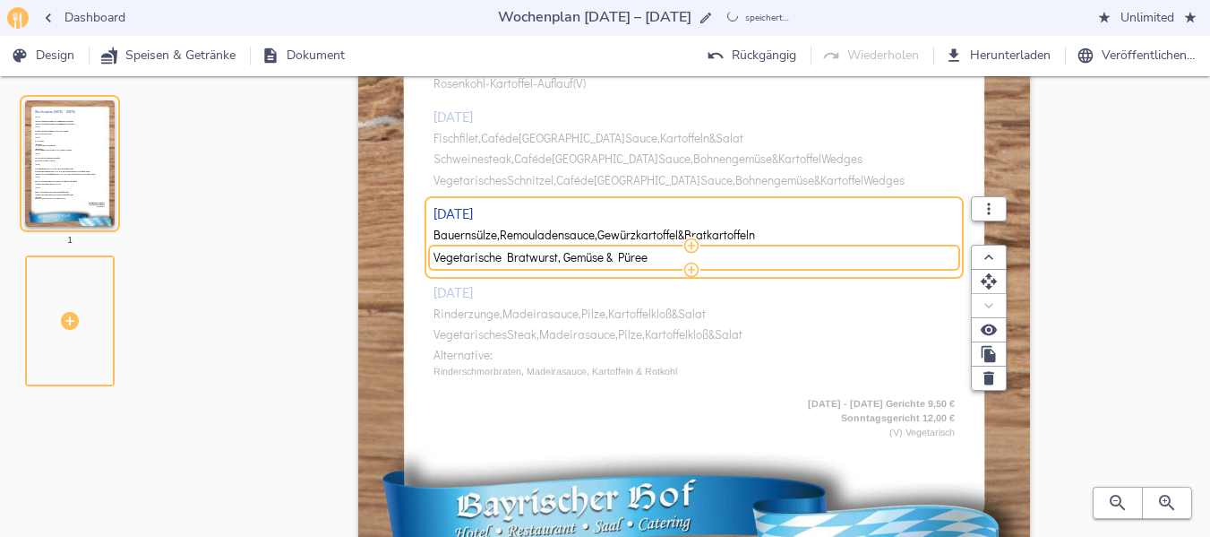
click at [517, 259] on input "Vegetarische Bratwurst, Gemüse & Püree" at bounding box center [692, 257] width 516 height 16
type input "Kartoffeltaschen, Kräutersauce & Marktgemüse (V)"
click at [480, 313] on div "[DATE] Hackfleischbällchen, Tomatensauce, Blattspinat & Schupfnudeln Vegetarisc…" at bounding box center [695, 66] width 522 height 647
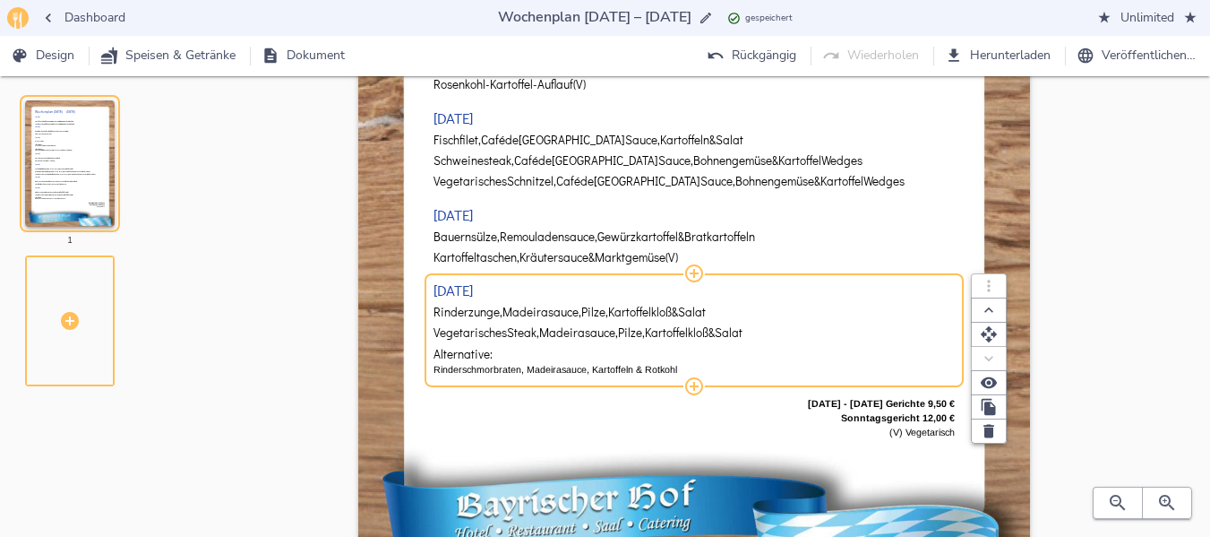
click at [480, 313] on span "Rinderzunge," at bounding box center [468, 311] width 69 height 13
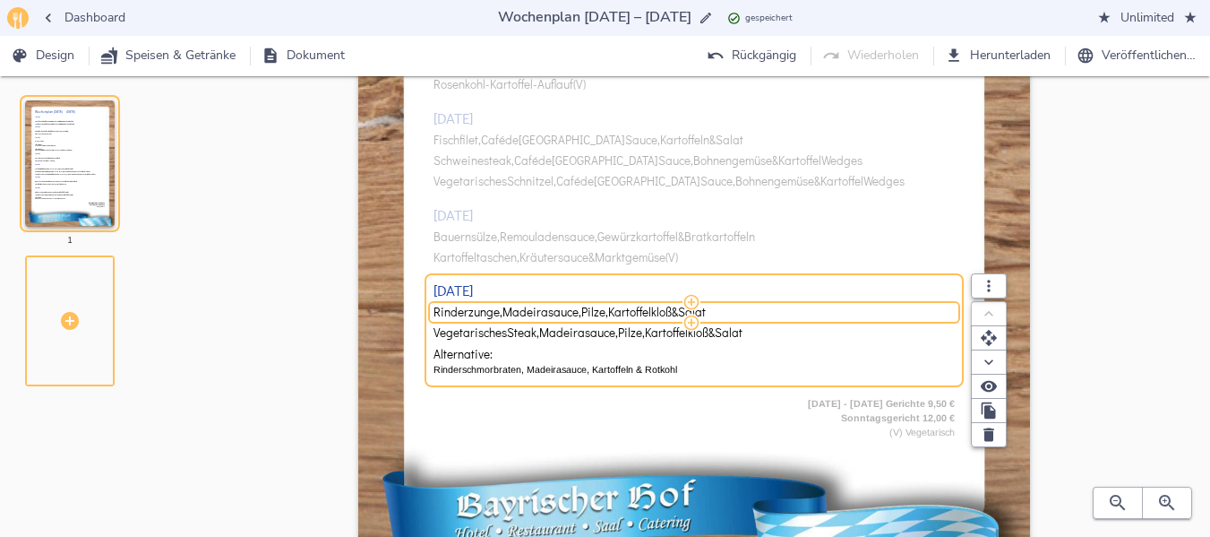
click at [480, 313] on span "Rinderzunge," at bounding box center [468, 311] width 69 height 13
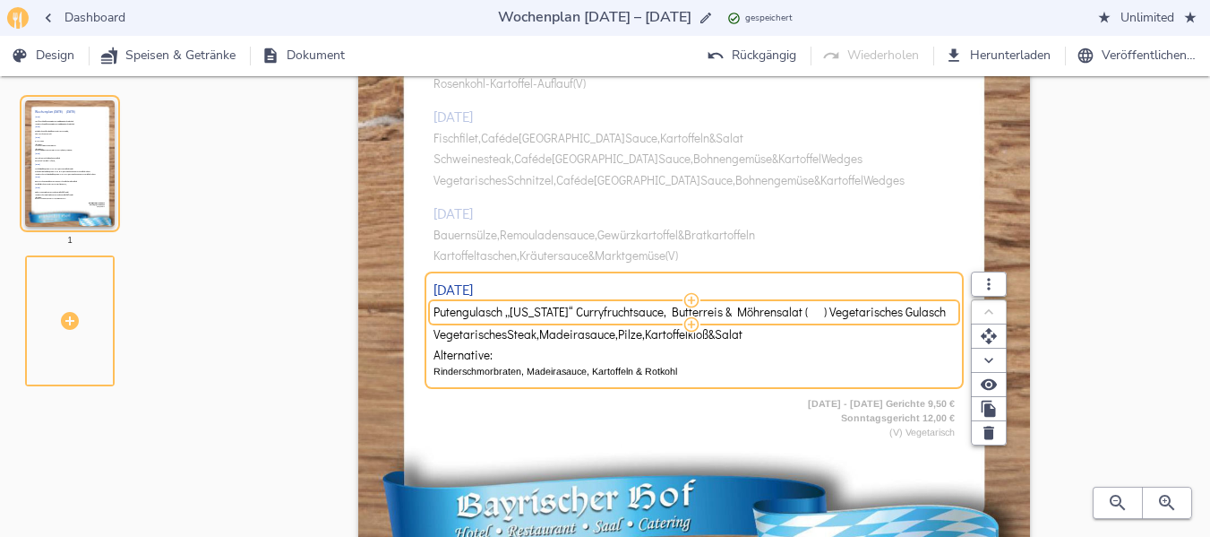
scroll to position [0, 245]
drag, startPoint x: 558, startPoint y: 314, endPoint x: 1129, endPoint y: 282, distance: 571.5
click at [1129, 282] on div "Wochenplan [DATE] – [DATE] [DATE] Hackfleischbällchen, Tomatensauce, Blattspina…" at bounding box center [694, 126] width 975 height 985
type input "Putengulasch „[US_STATE]“ Curryfruchtsauce, Butterreis & Möhrensalat"
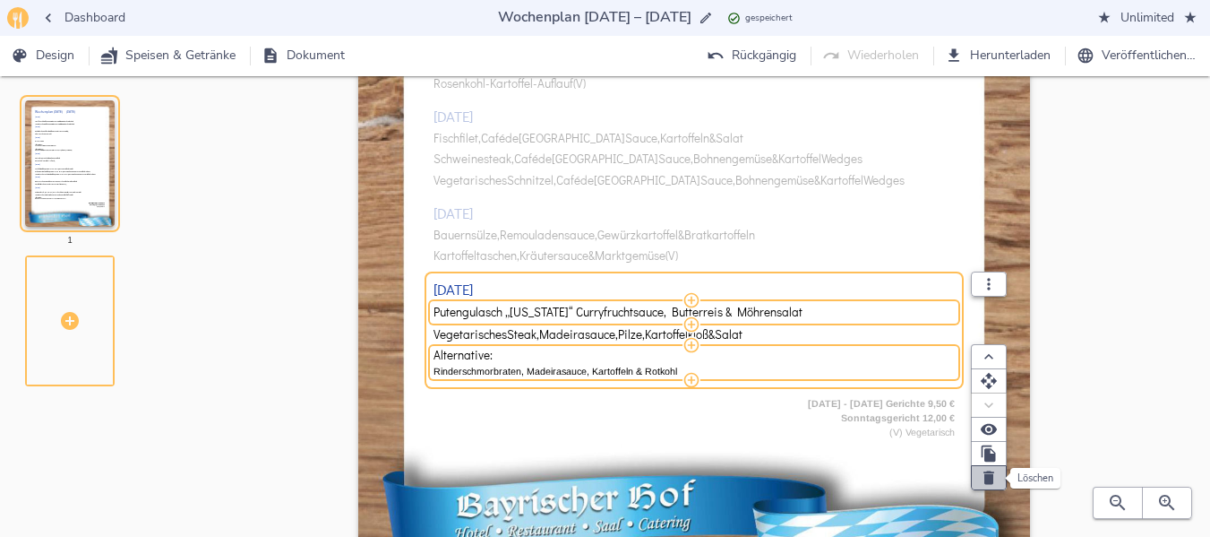
click at [989, 471] on icon "button" at bounding box center [989, 477] width 11 height 13
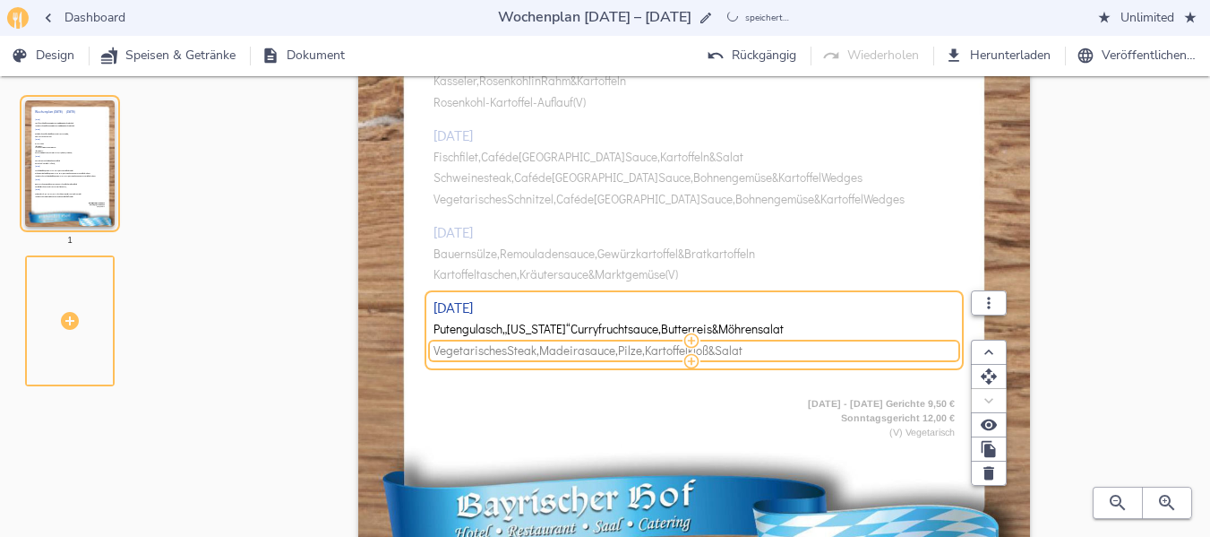
click at [513, 353] on span "Steak," at bounding box center [523, 350] width 32 height 13
click at [513, 353] on input "Vegetarisches Steak, Madeirasauce, Pilze, Kartoffelkloß & Salat" at bounding box center [692, 350] width 516 height 16
type input "Vegetarisches Gulasch „[US_STATE]“ Curryfruchtsauce, Butterreis & Möhrensalat"
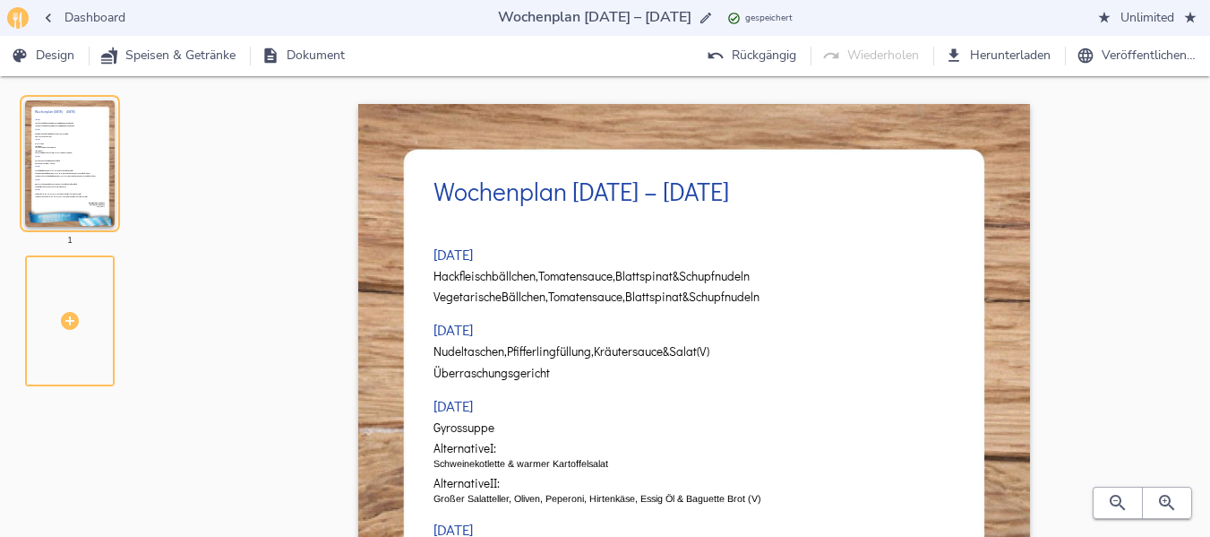
click at [1037, 57] on span "Herunterladen" at bounding box center [1000, 56] width 102 height 22
